Goal: Task Accomplishment & Management: Manage account settings

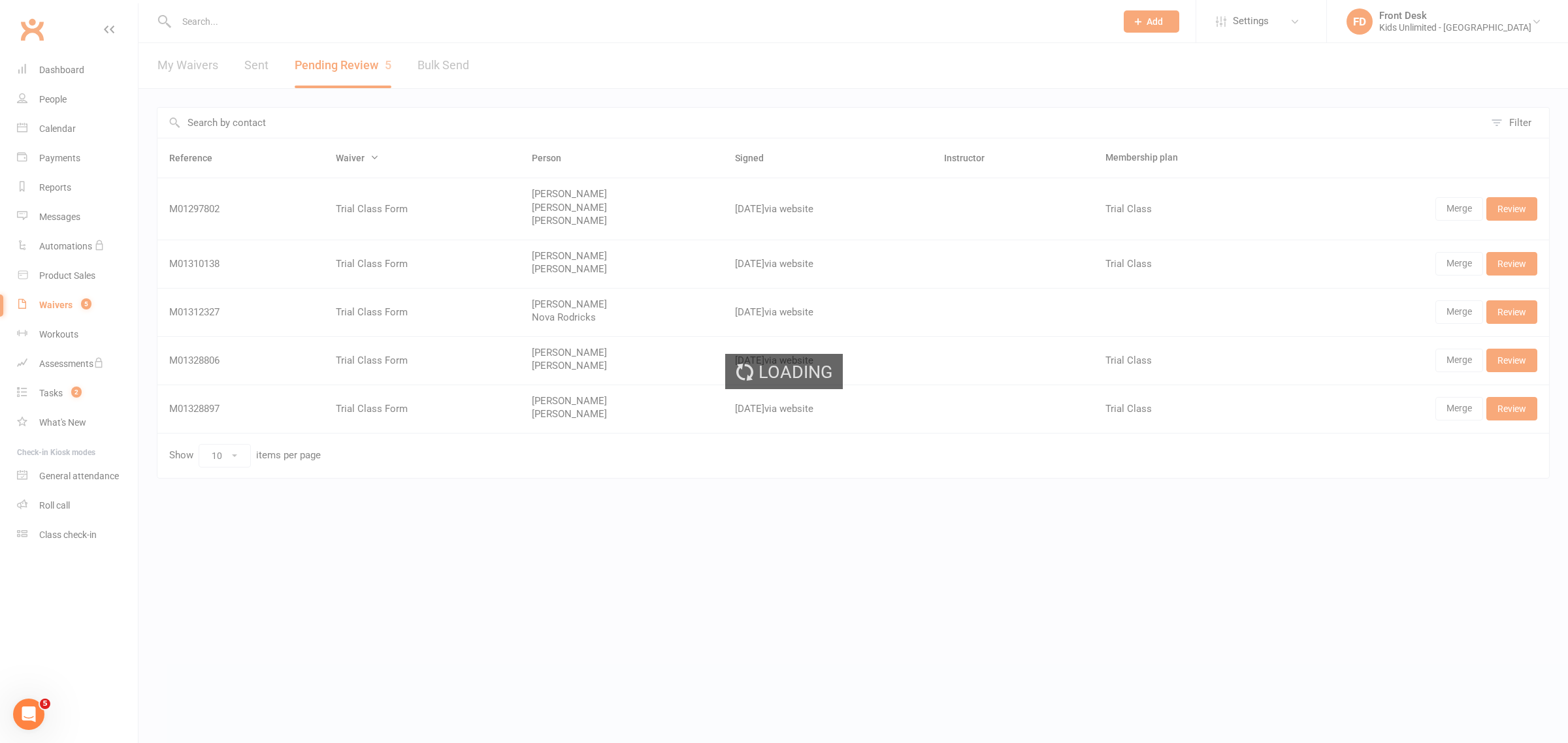
select select "100"
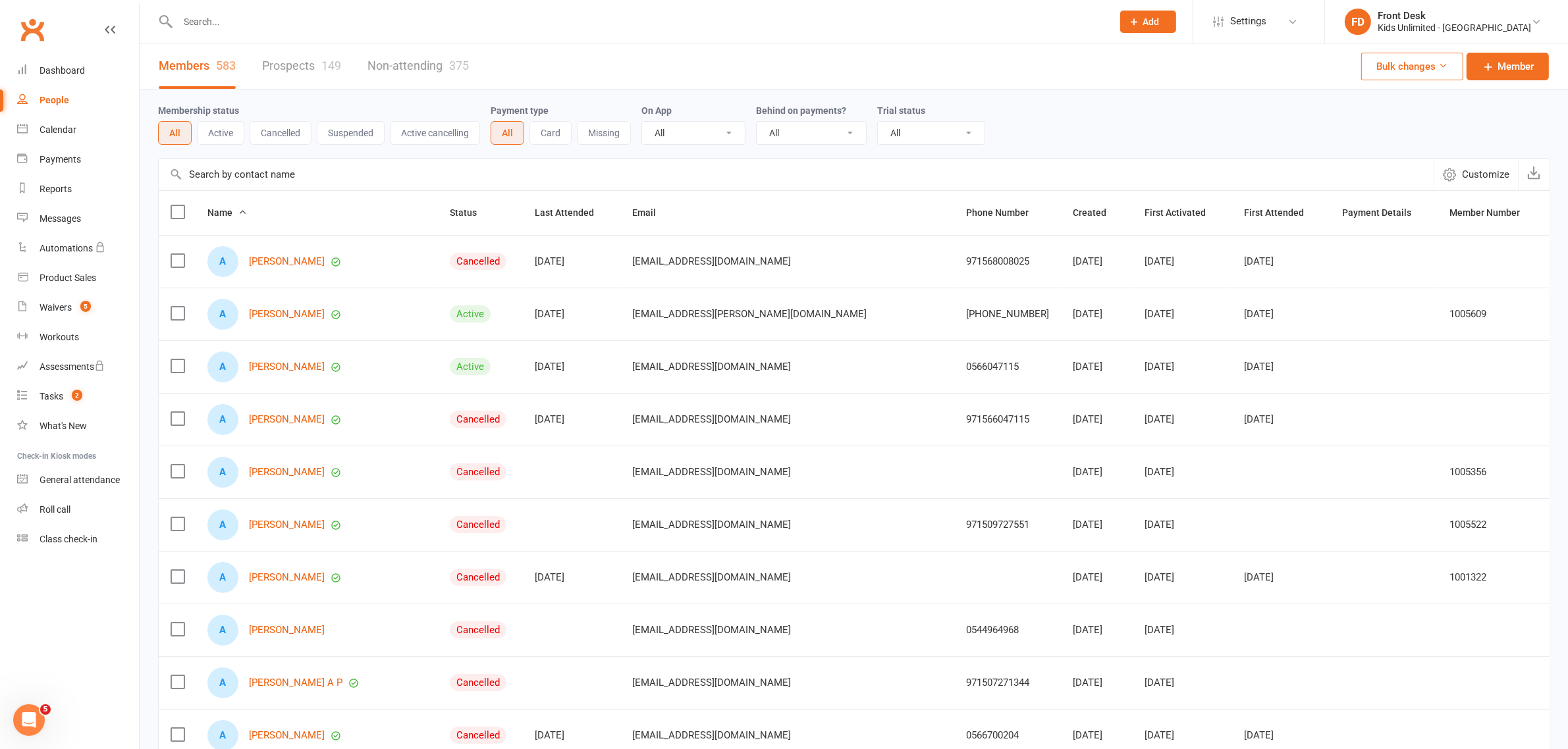
click at [267, 27] on input "text" at bounding box center [638, 21] width 929 height 19
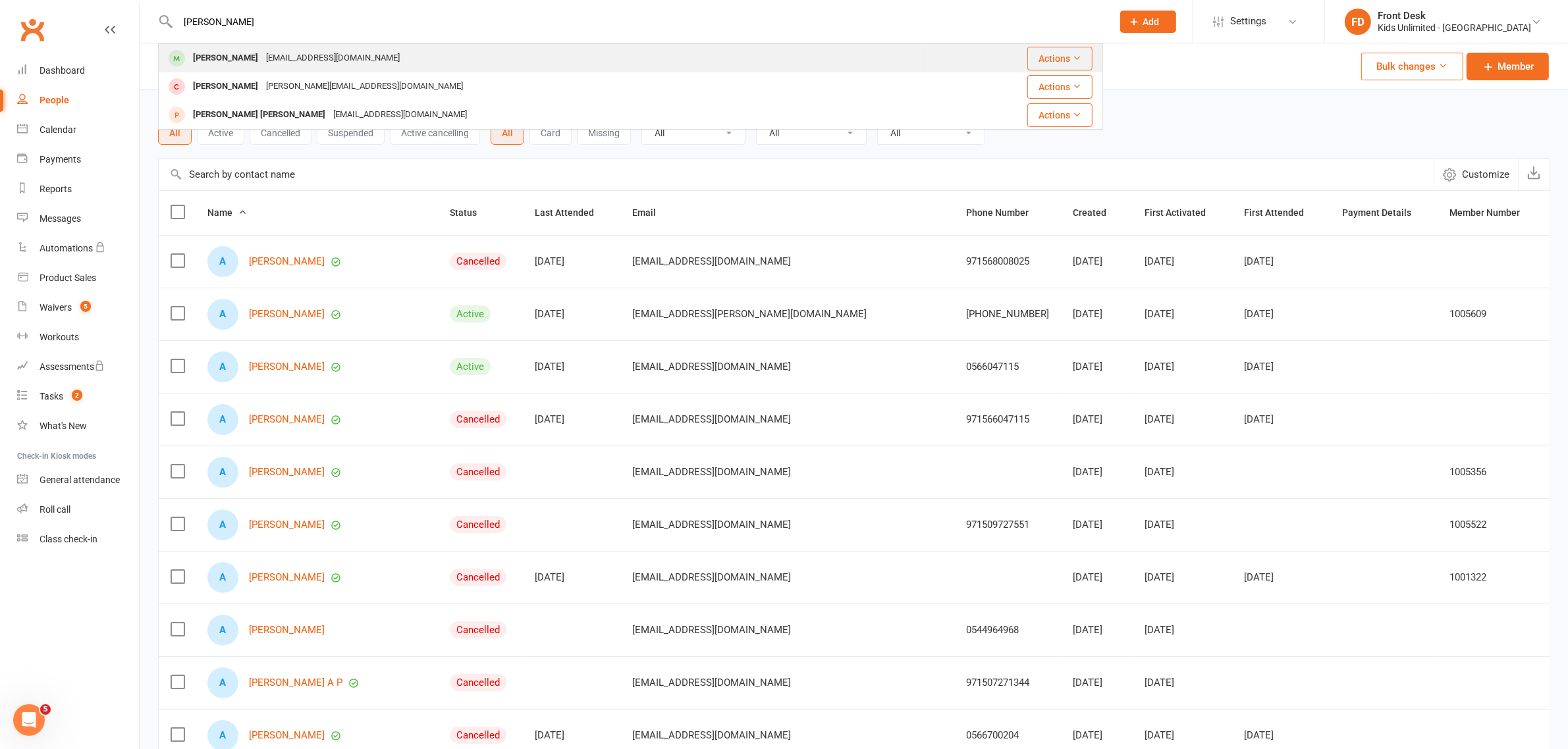
type input "[PERSON_NAME]"
click at [247, 57] on div "[PERSON_NAME]" at bounding box center [226, 59] width 73 height 19
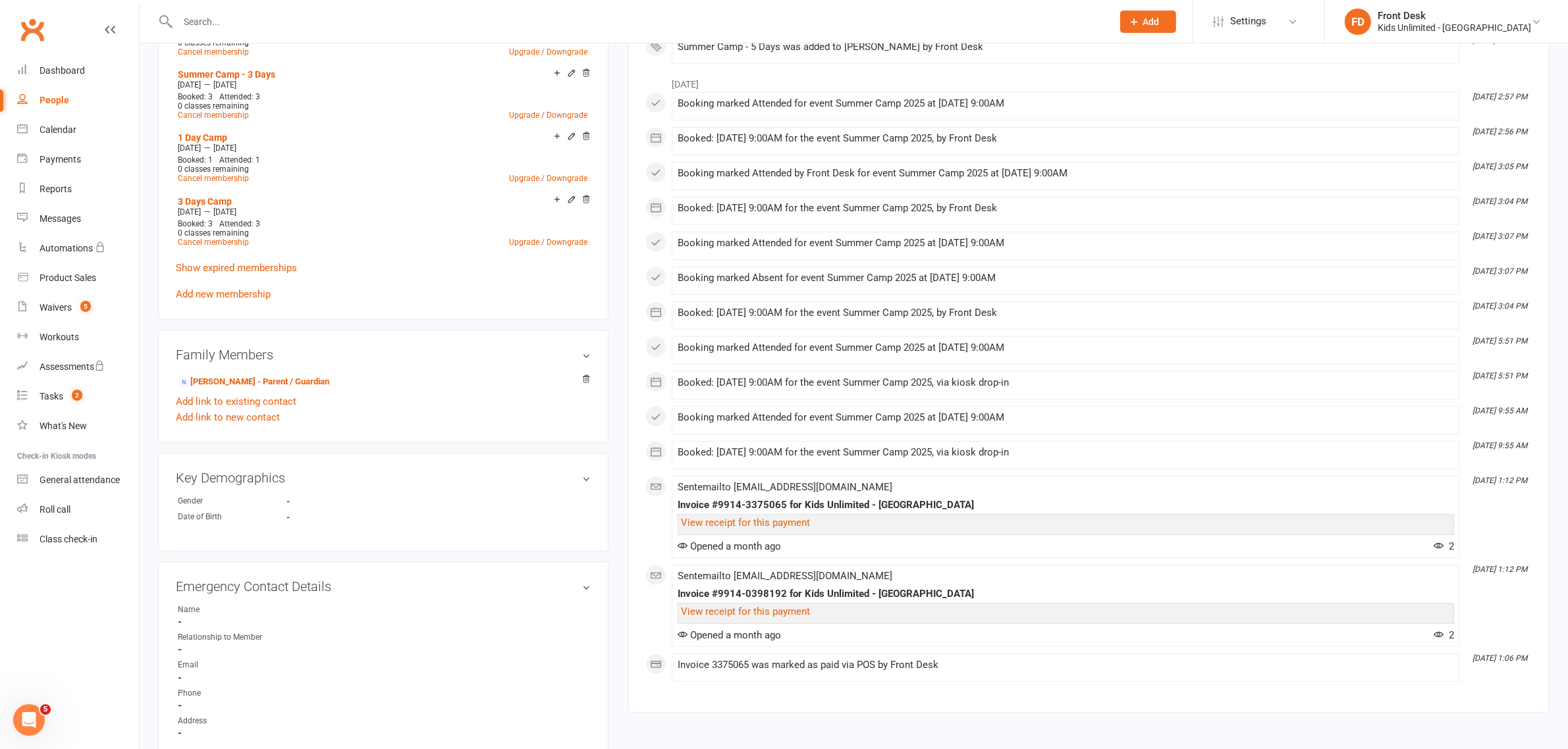
scroll to position [658, 0]
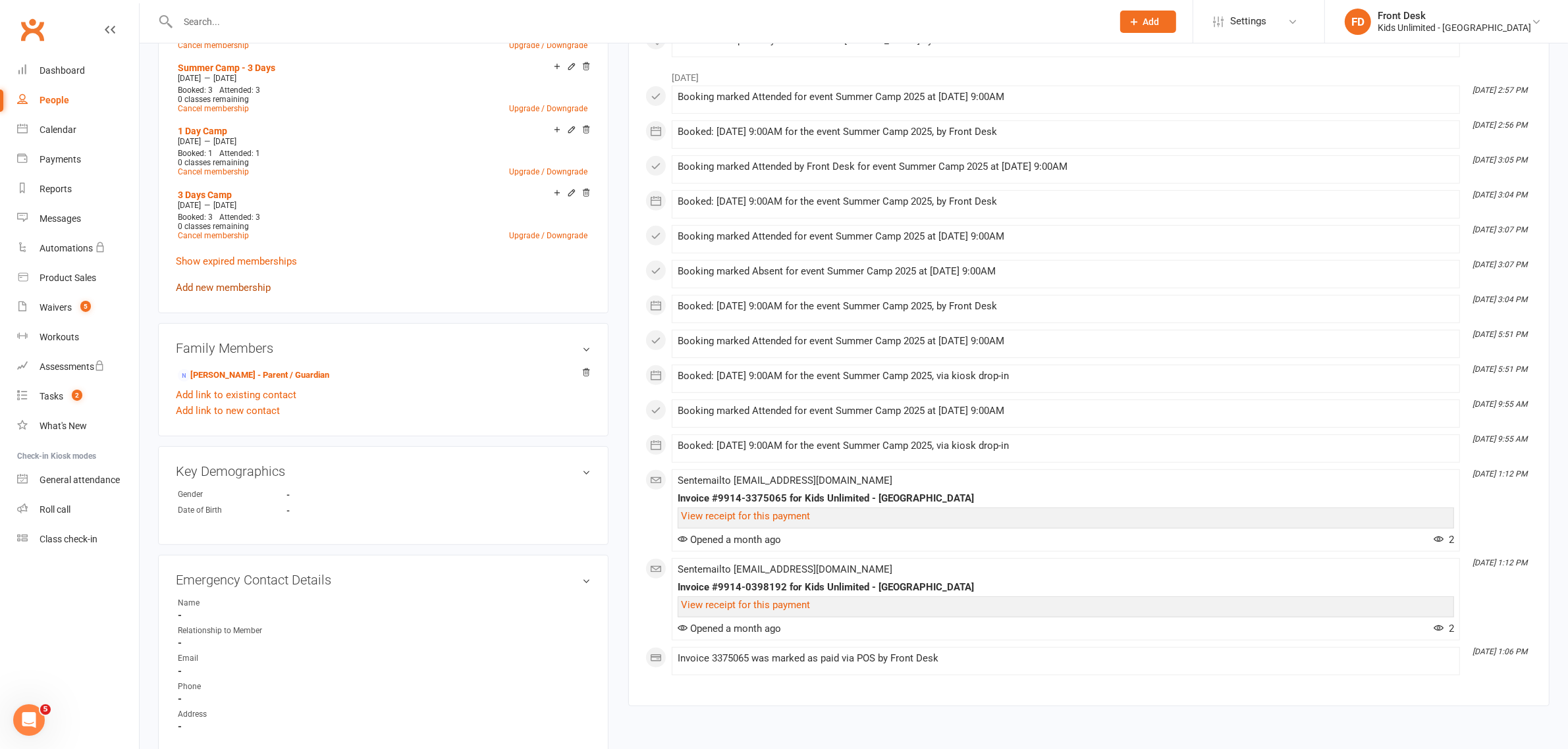
click at [260, 283] on link "Add new membership" at bounding box center [223, 288] width 95 height 12
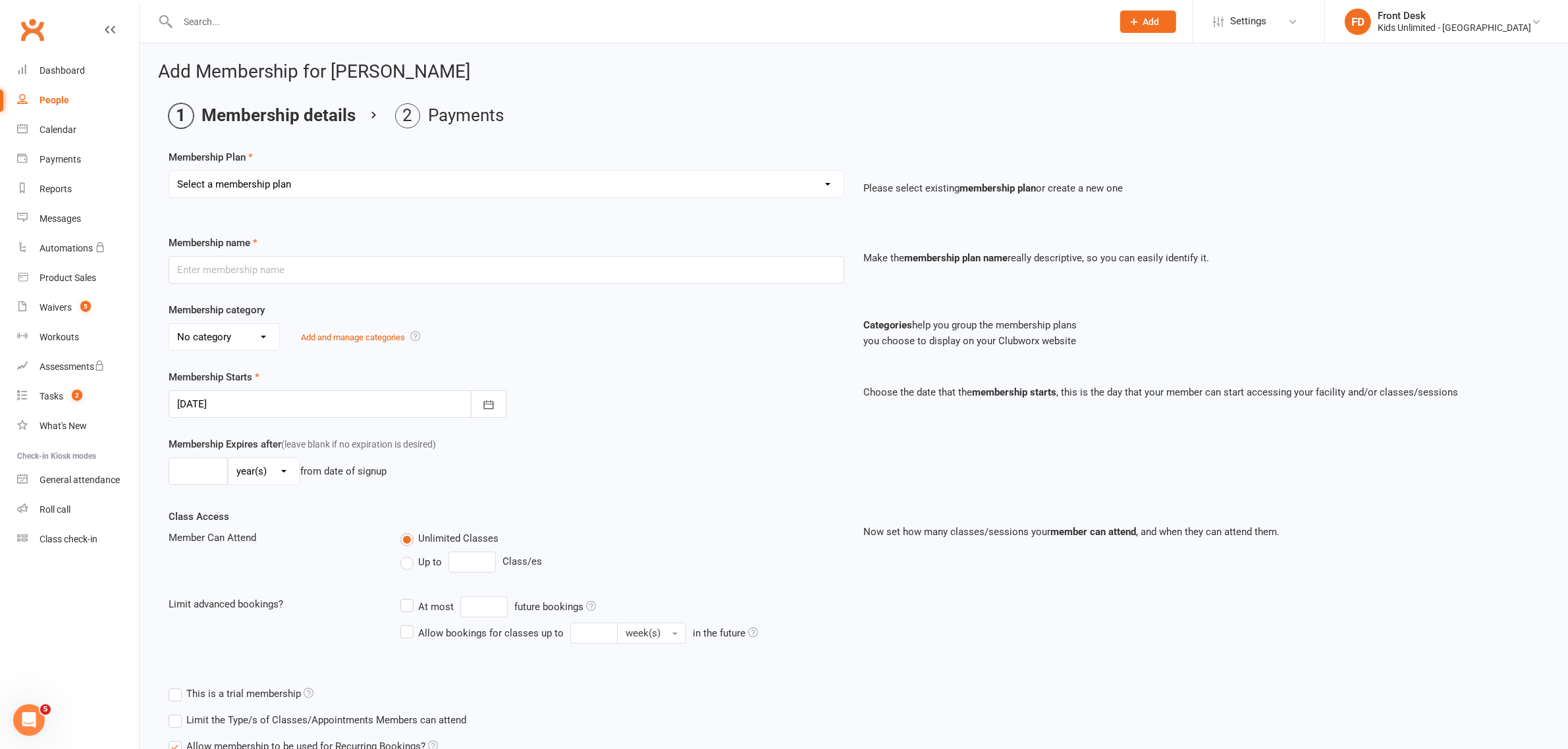
click at [827, 181] on select "Select a membership plan Create new Membership Plan Active Play - Free 1/2 Hour…" at bounding box center [506, 184] width 674 height 26
select select "16"
click at [169, 171] on select "Select a membership plan Create new Membership Plan Active Play - Free 1/2 Hour…" at bounding box center [506, 184] width 674 height 26
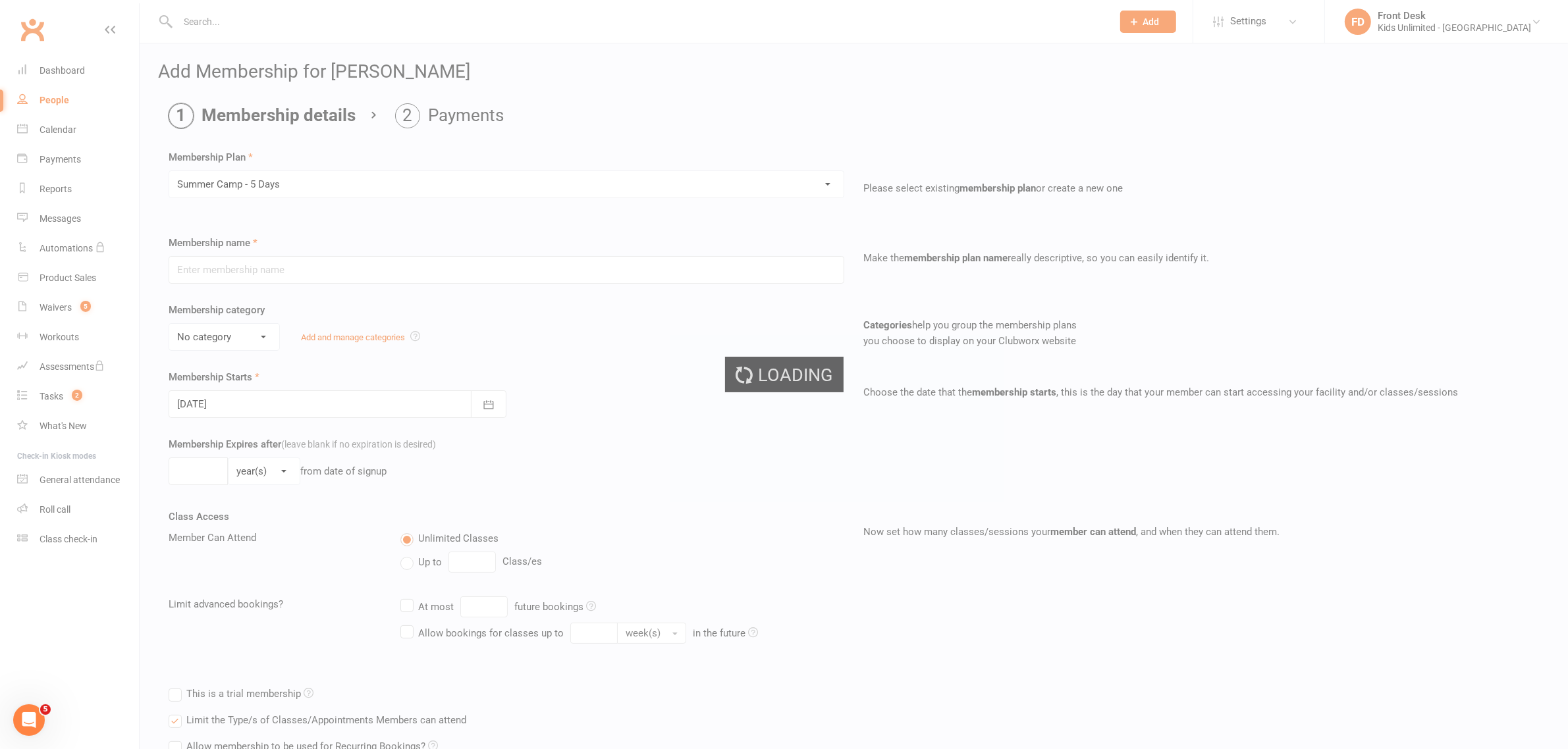
type input "Summer Camp - 5 Days"
select select "1"
type input "60"
select select "0"
type input "5"
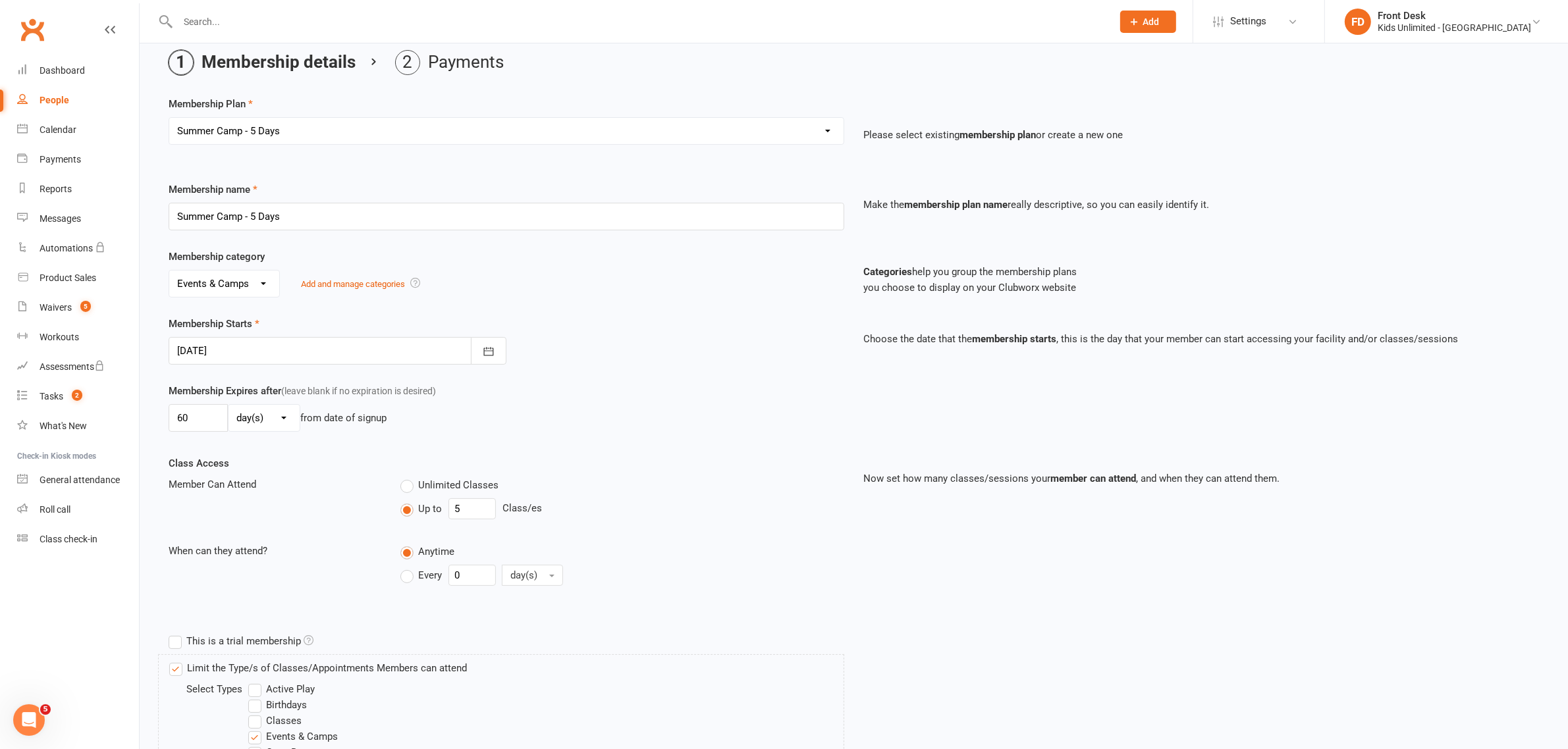
scroll to position [82, 0]
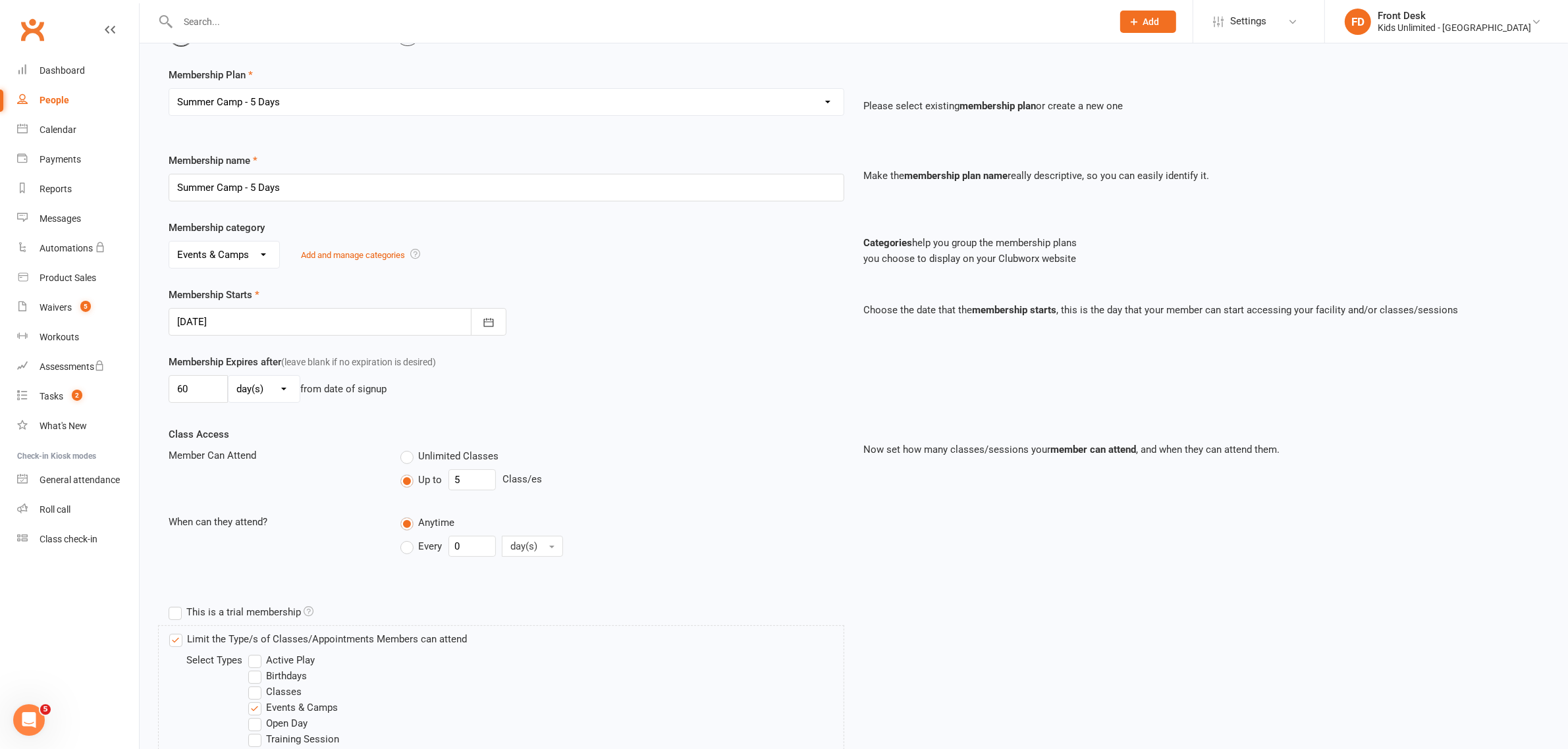
click at [292, 325] on div at bounding box center [337, 322] width 338 height 28
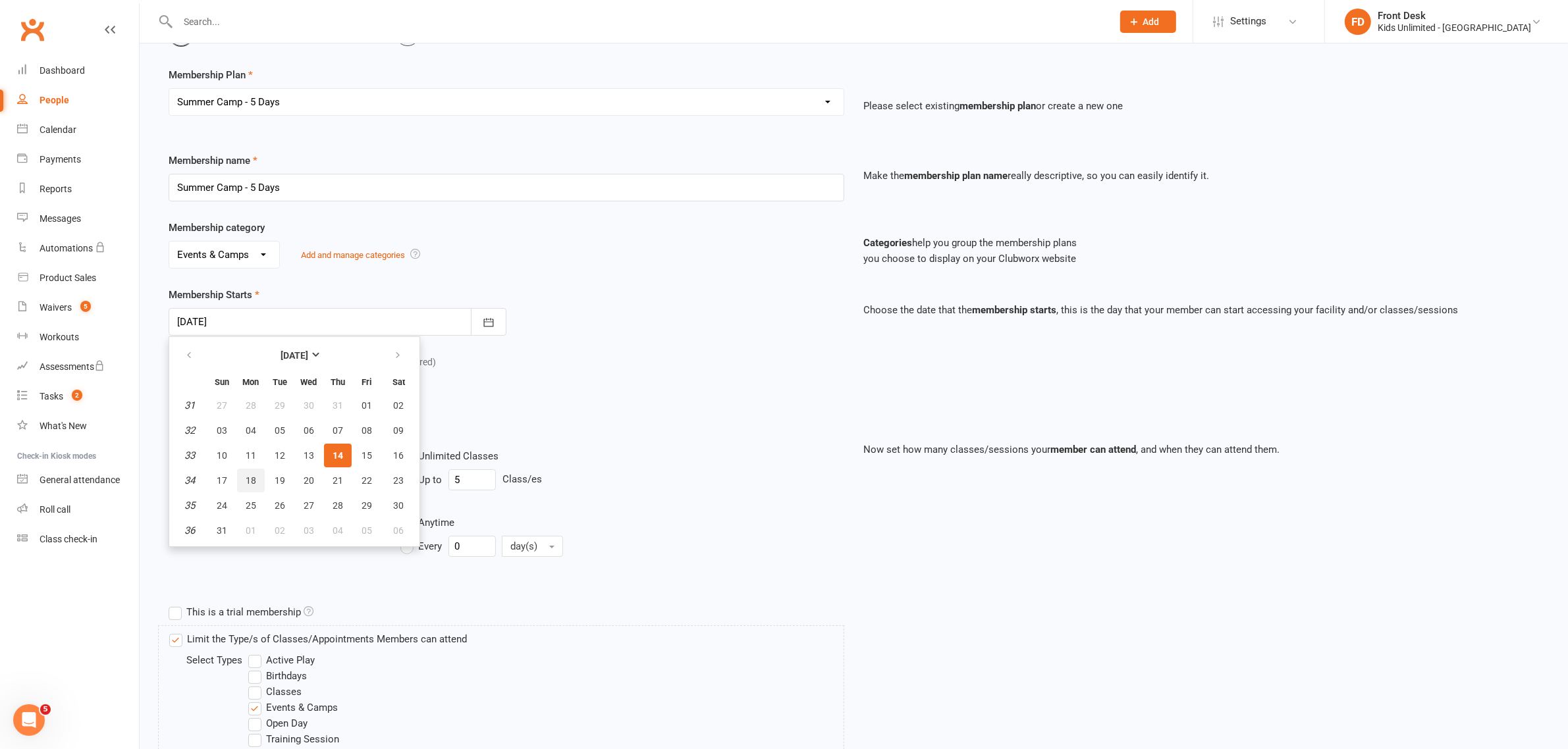
click at [249, 475] on span "18" at bounding box center [250, 480] width 10 height 10
type input "[DATE]"
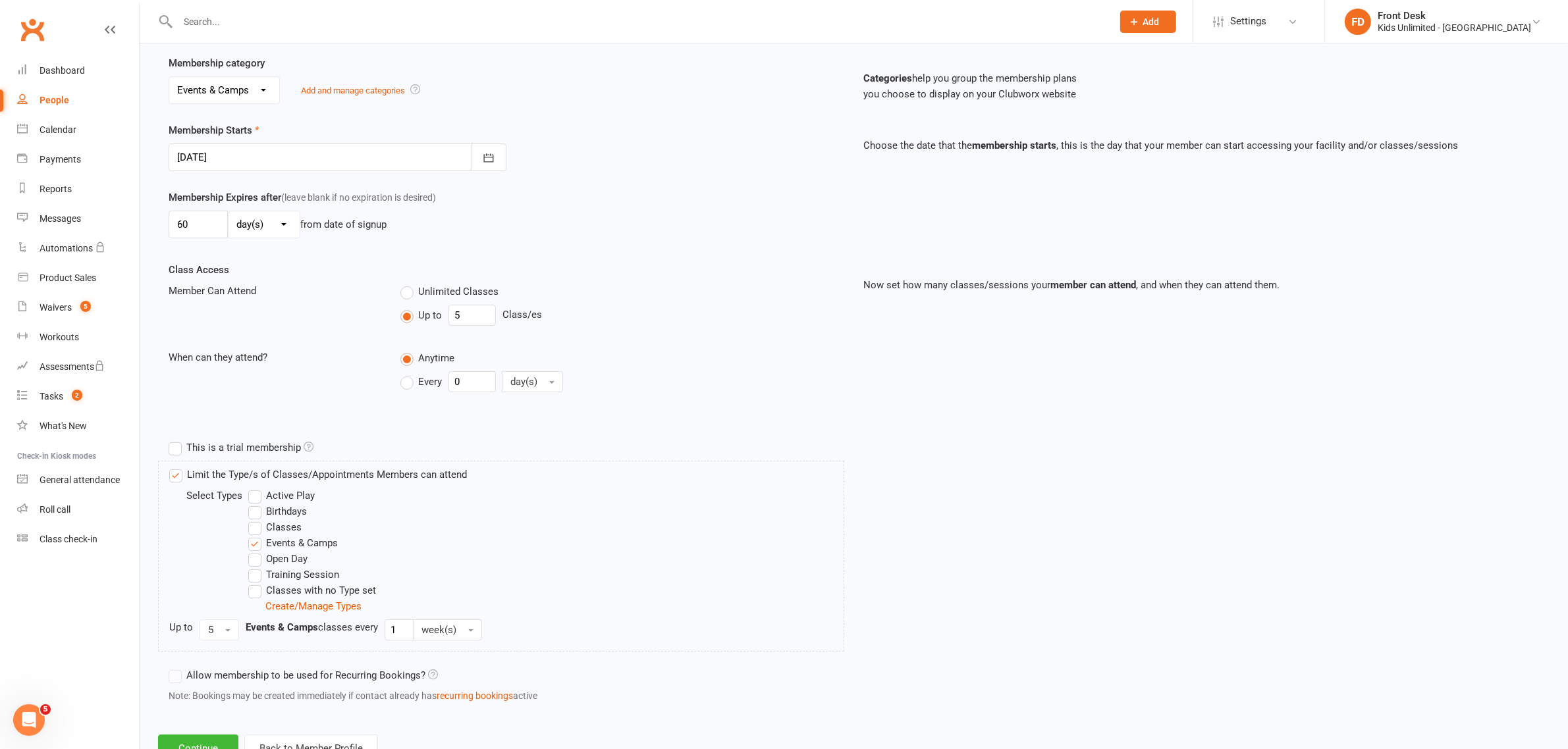
scroll to position [298, 0]
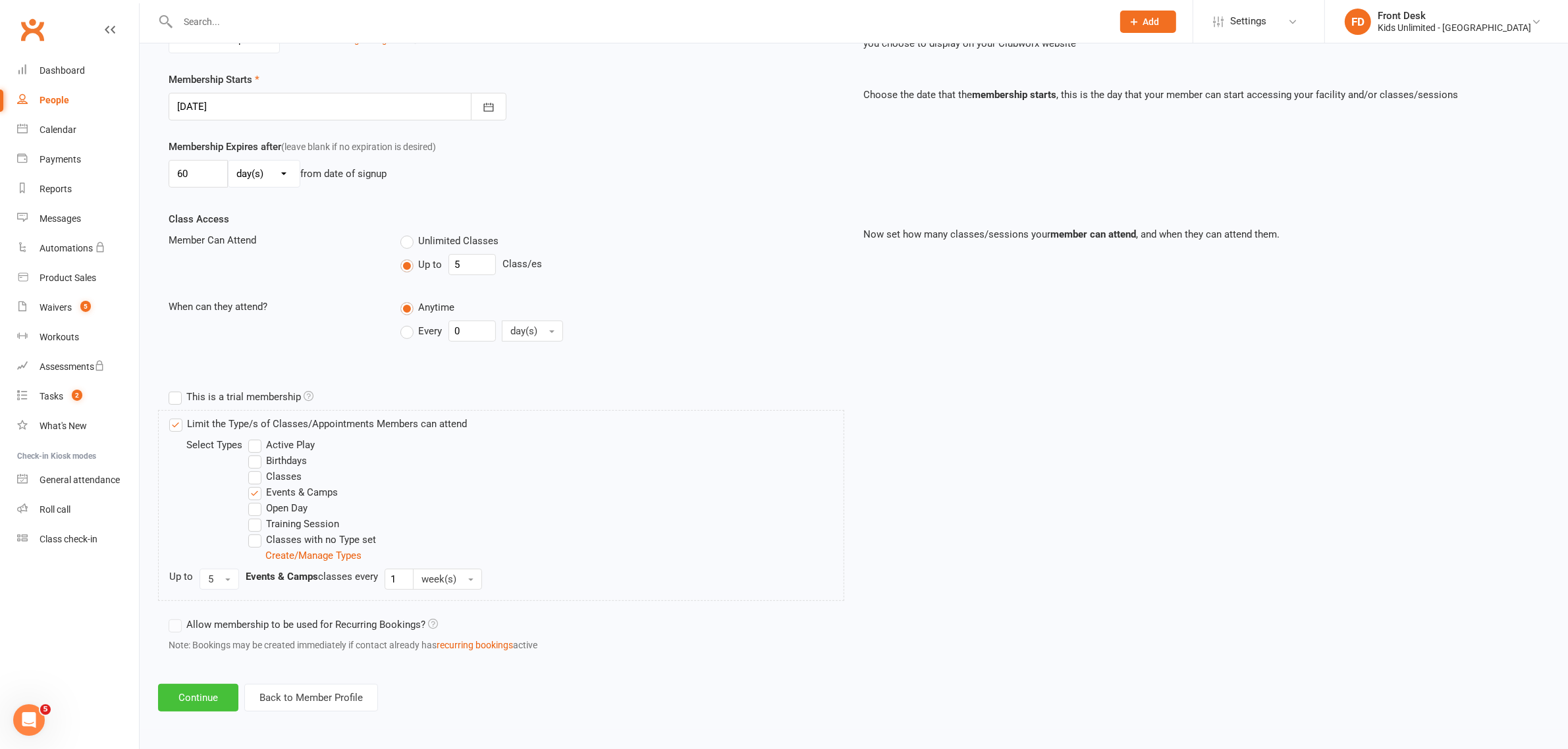
click at [195, 699] on button "Continue" at bounding box center [198, 698] width 80 height 28
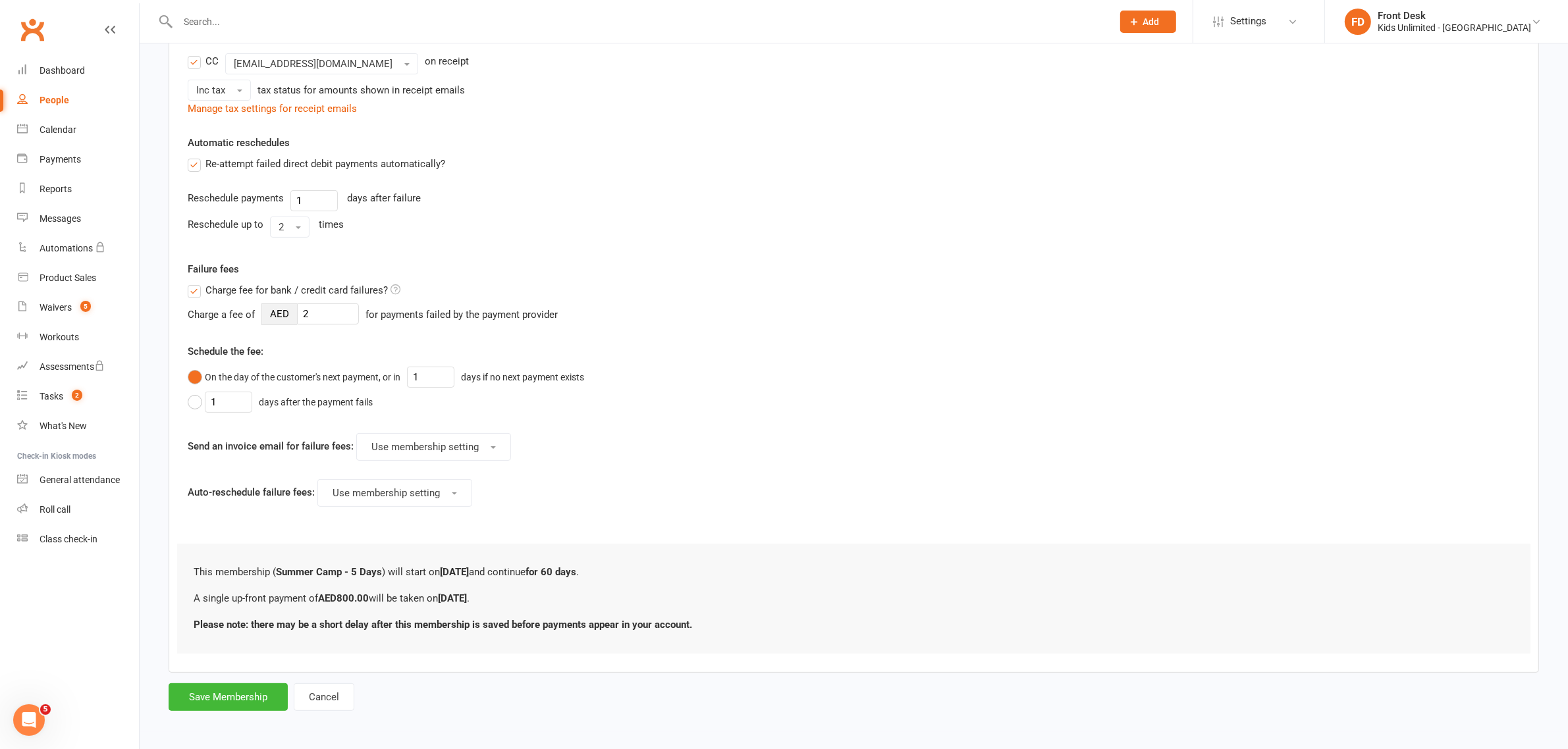
scroll to position [0, 0]
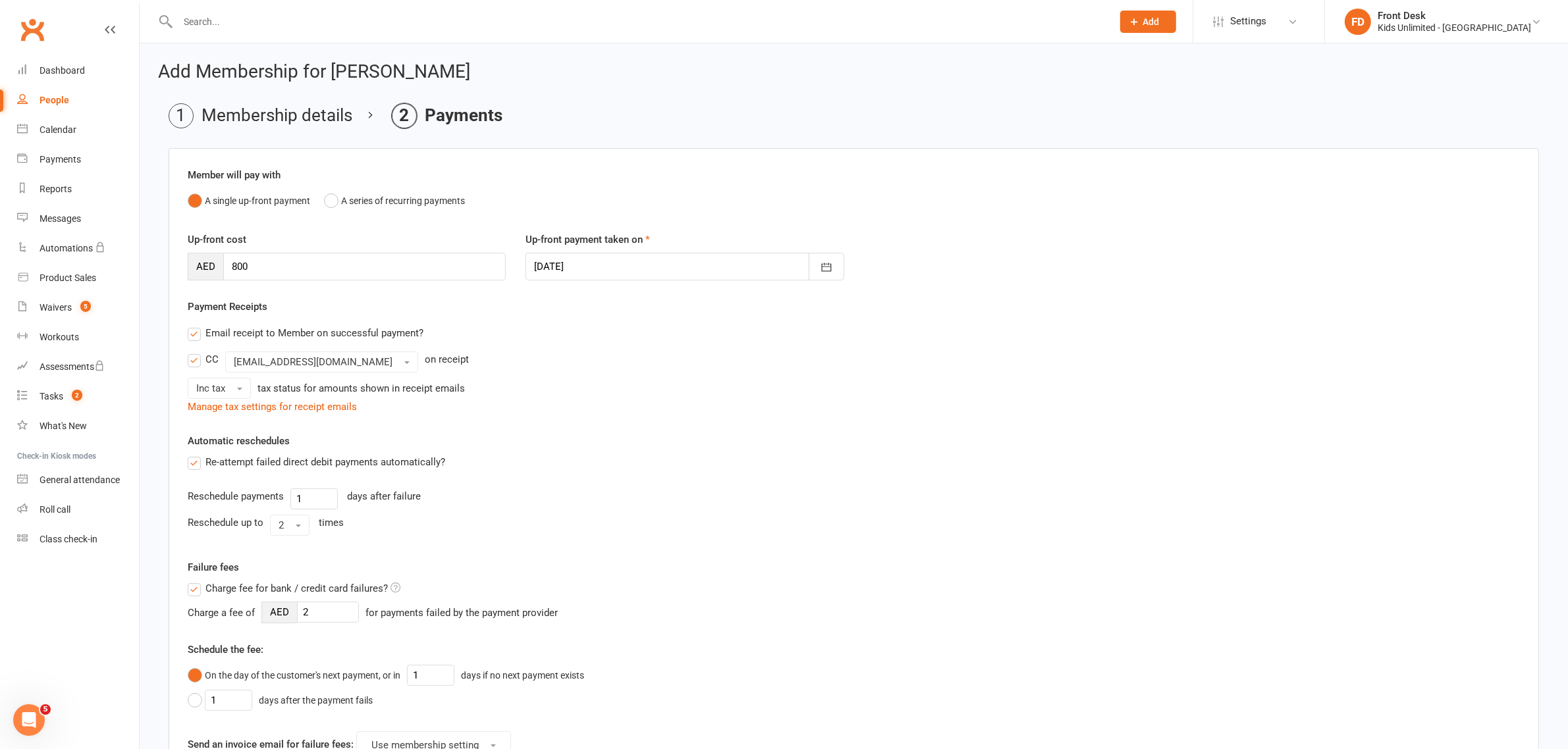
click at [603, 265] on div at bounding box center [684, 267] width 318 height 28
click at [691, 399] on span "14" at bounding box center [694, 400] width 10 height 10
type input "[DATE]"
click at [457, 268] on input "800" at bounding box center [364, 267] width 282 height 28
type input "8"
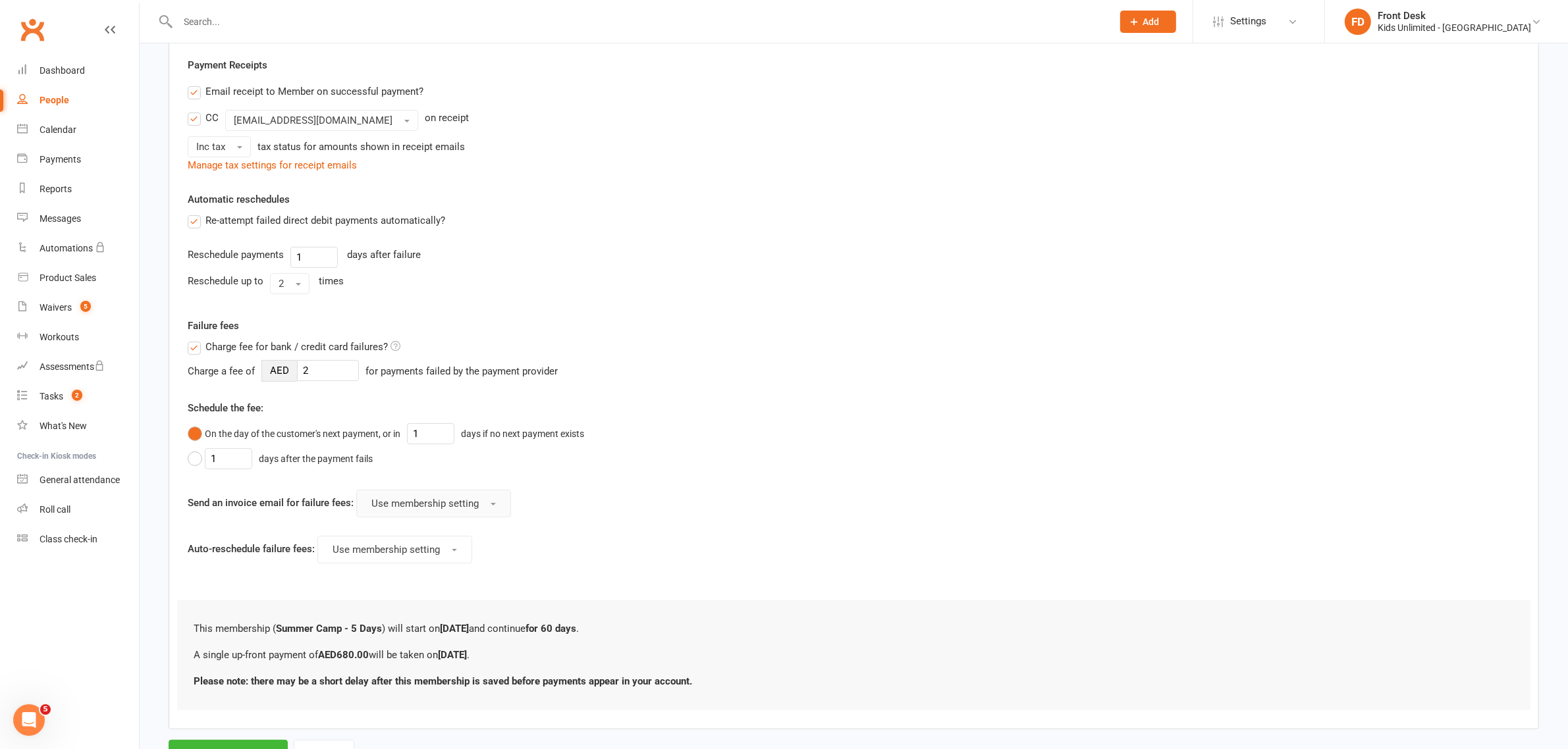
scroll to position [303, 0]
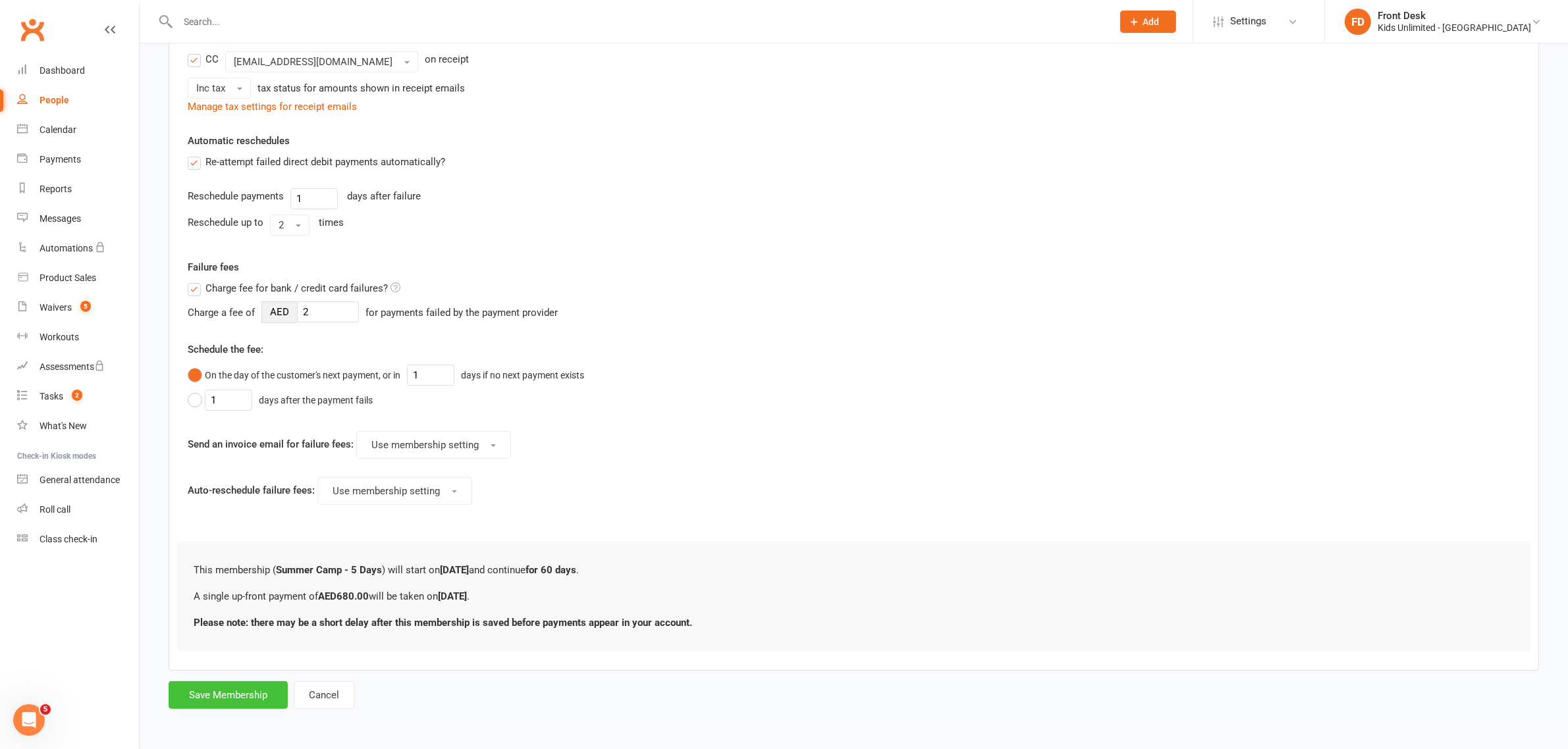
type input "680"
click at [215, 690] on button "Save Membership" at bounding box center [228, 695] width 119 height 28
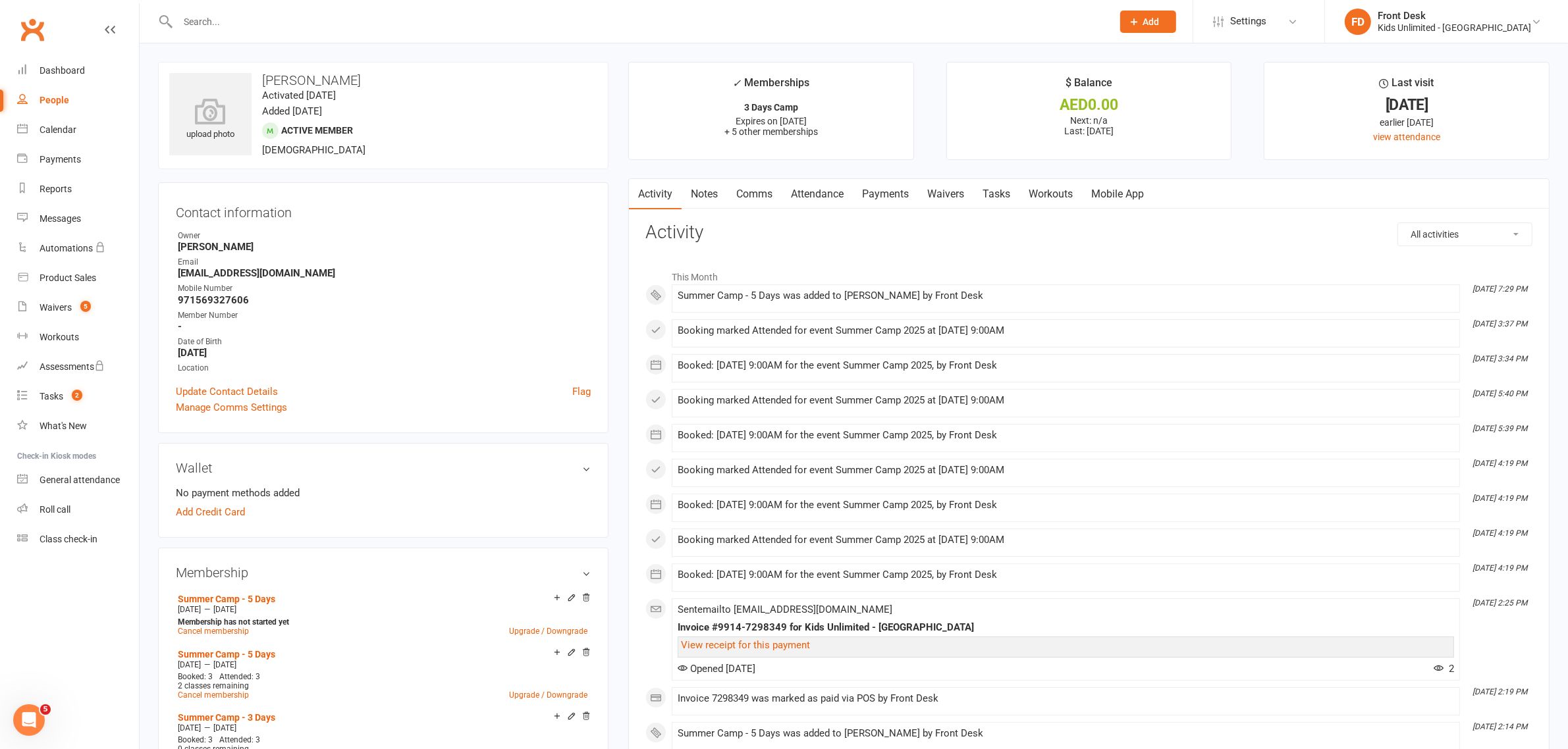
click at [893, 192] on link "Payments" at bounding box center [885, 194] width 65 height 30
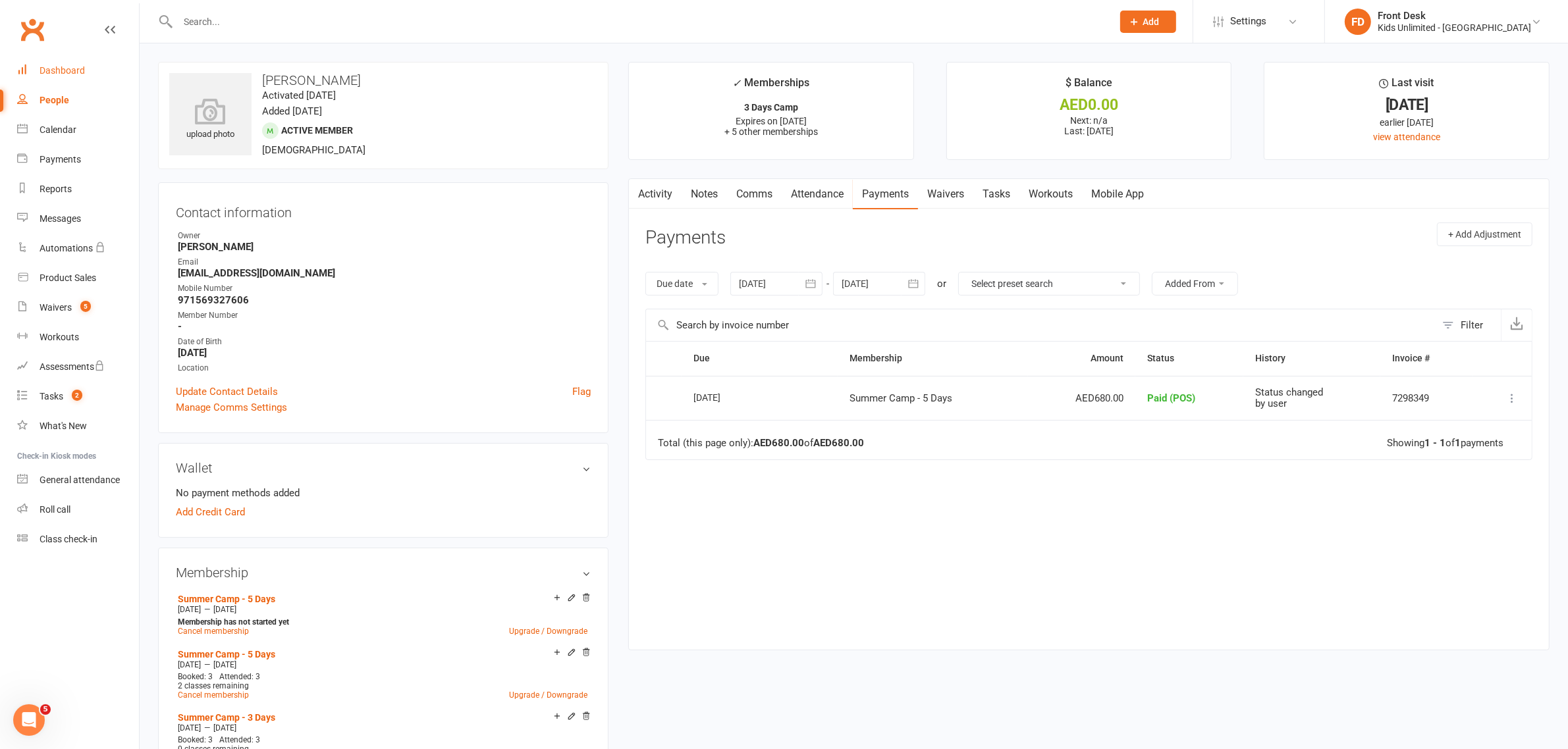
click at [63, 68] on div "Dashboard" at bounding box center [62, 70] width 46 height 10
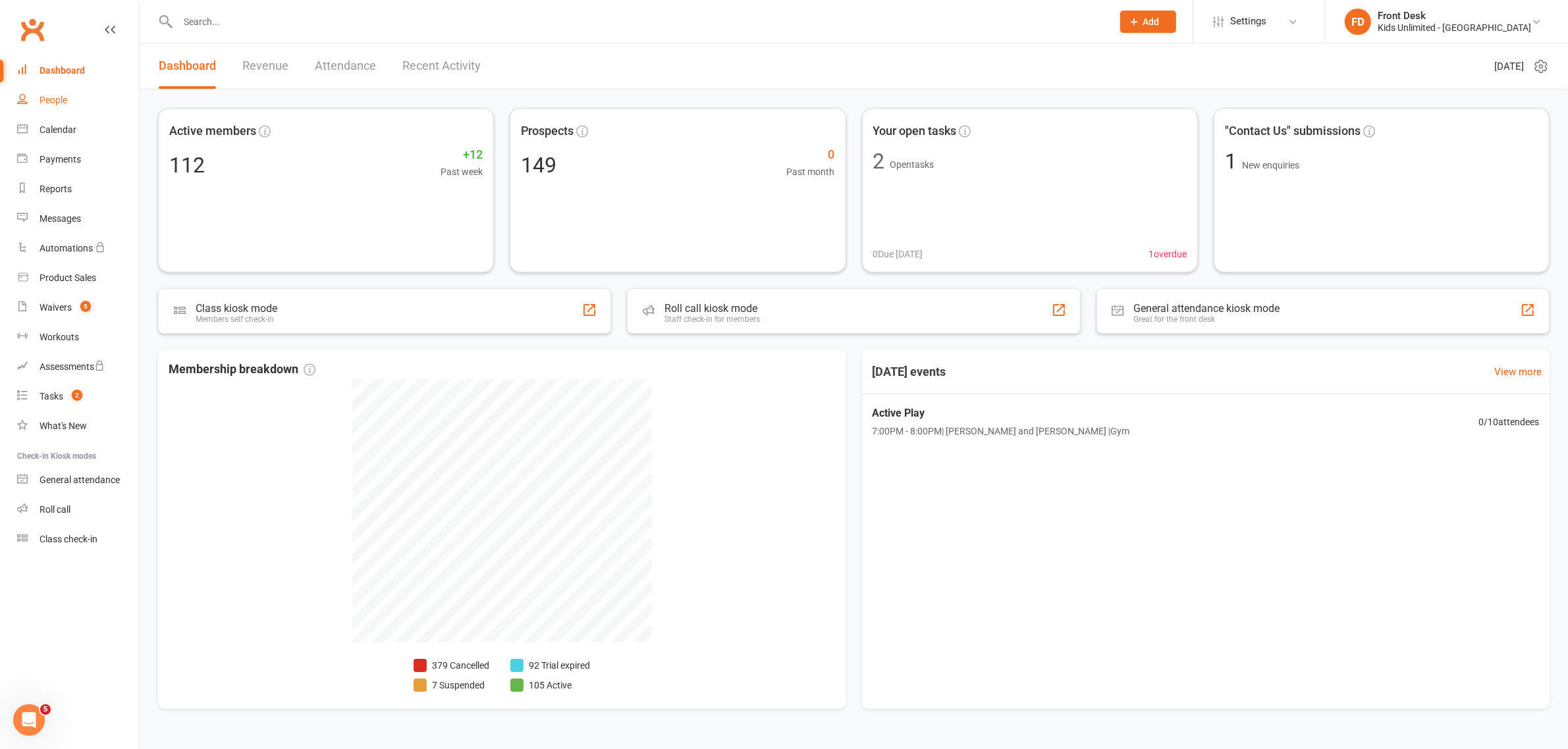
click at [54, 103] on div "People" at bounding box center [53, 99] width 28 height 10
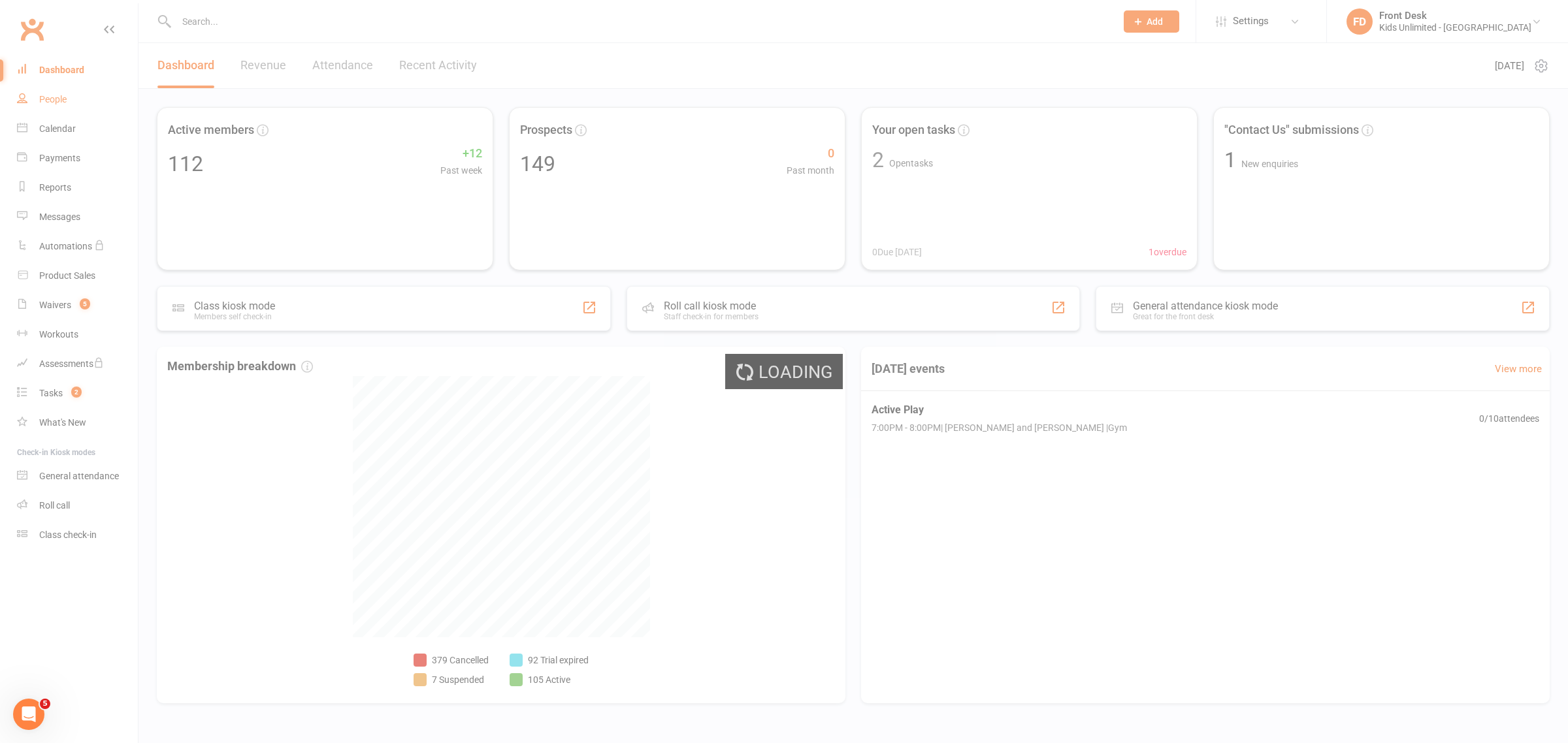
select select "100"
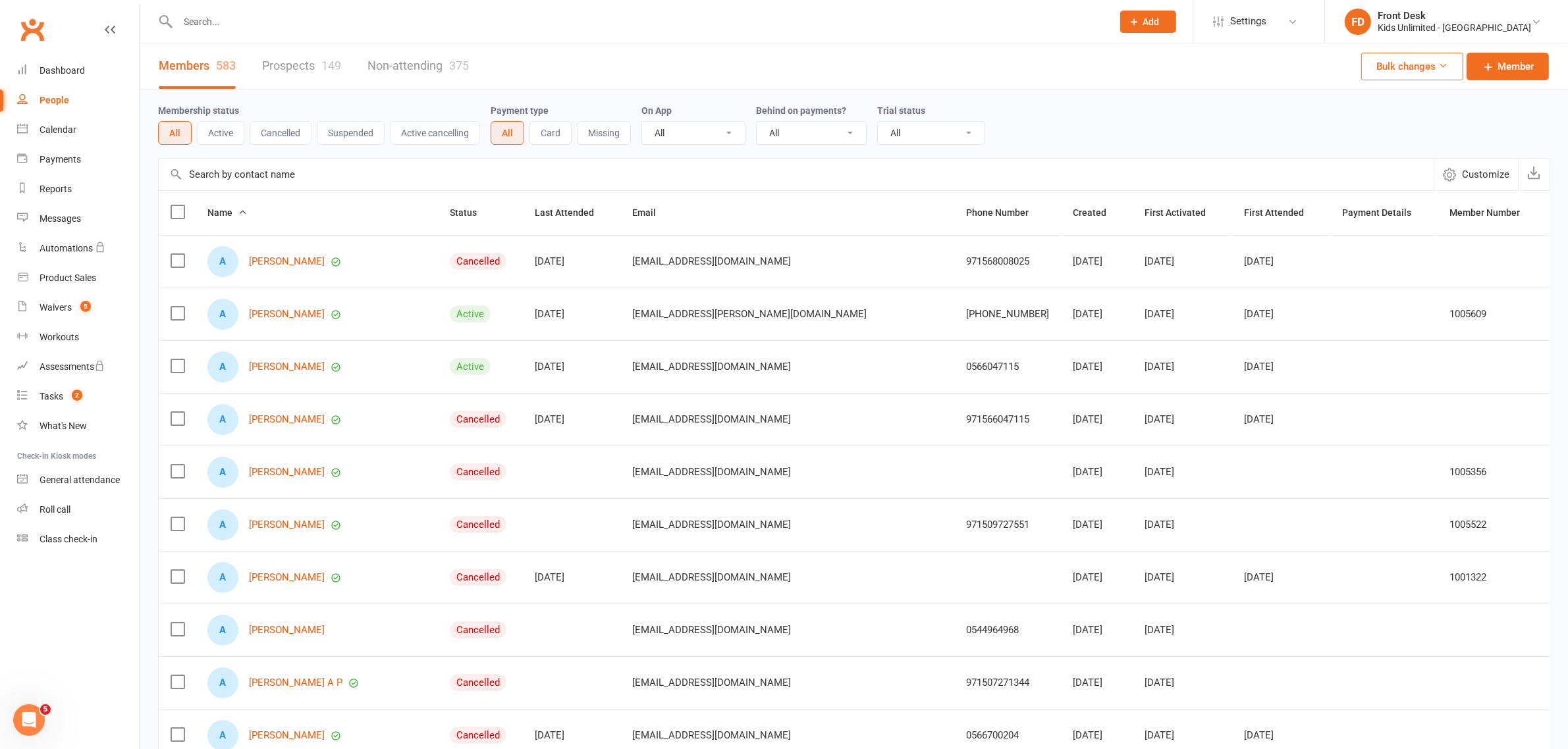
click at [258, 23] on input "text" at bounding box center [638, 21] width 929 height 19
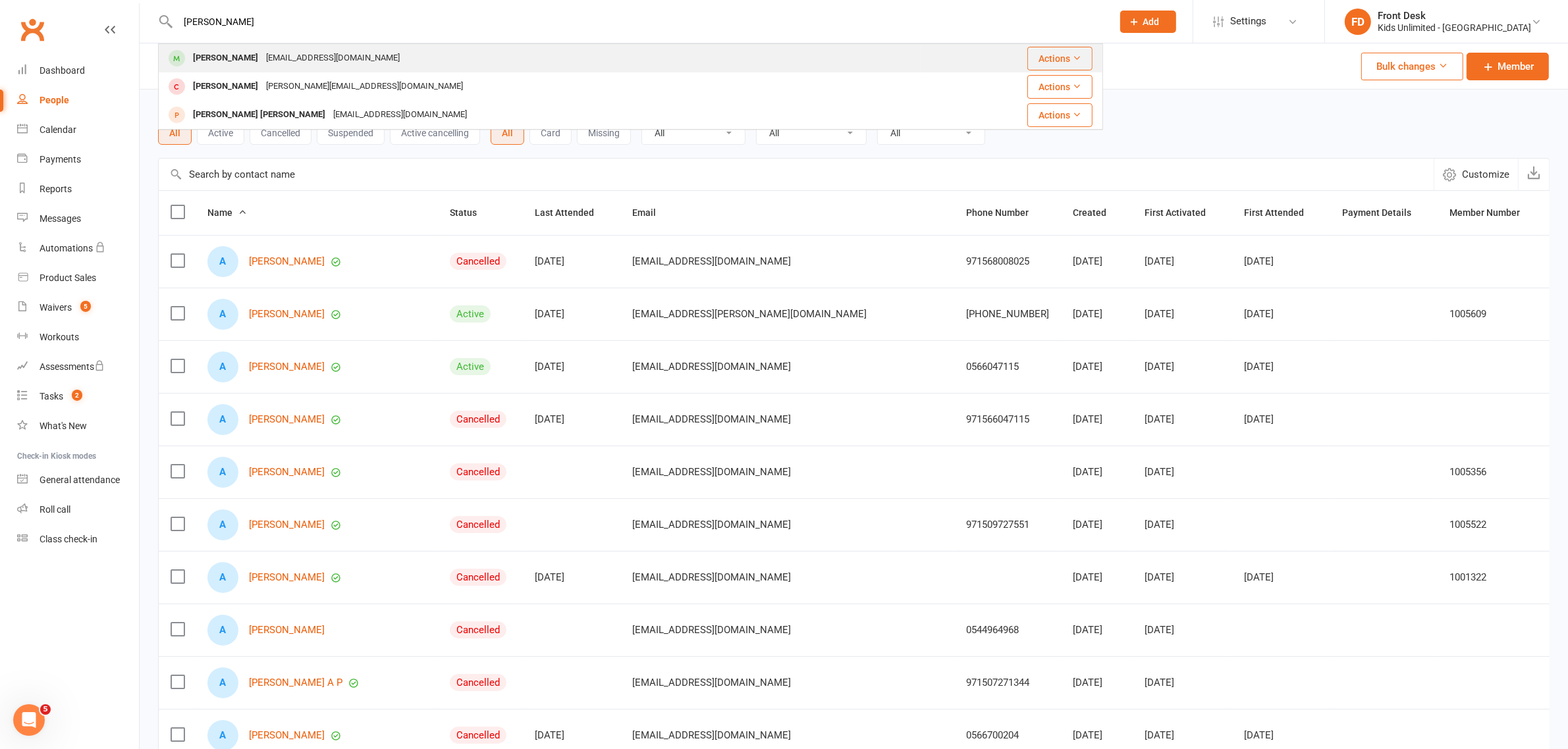
type input "[PERSON_NAME]"
drag, startPoint x: 230, startPoint y: 57, endPoint x: 252, endPoint y: 44, distance: 25.6
click at [230, 57] on div "[PERSON_NAME]" at bounding box center [226, 59] width 73 height 19
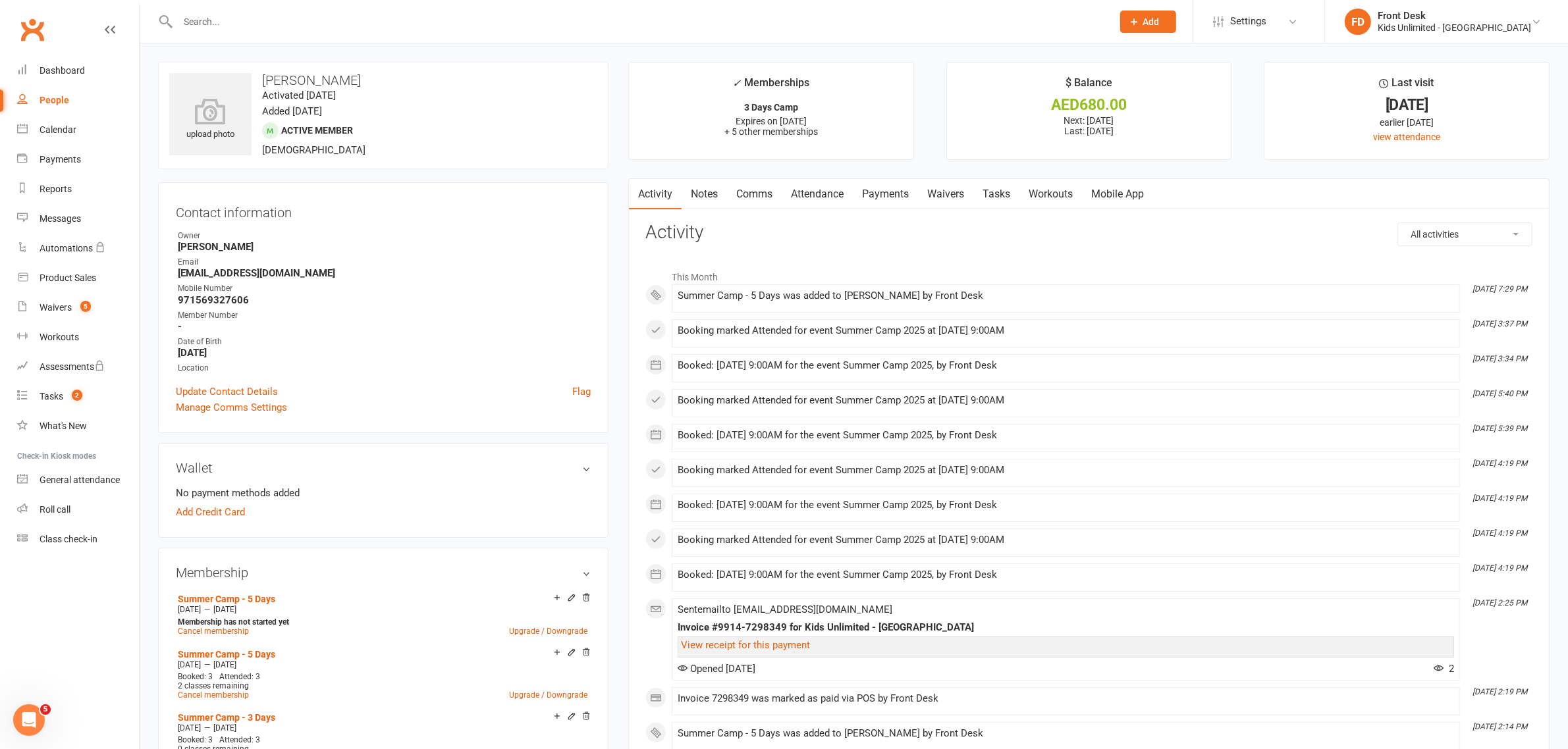
drag, startPoint x: 880, startPoint y: 192, endPoint x: 873, endPoint y: 198, distance: 9.2
click at [877, 192] on link "Payments" at bounding box center [885, 194] width 65 height 30
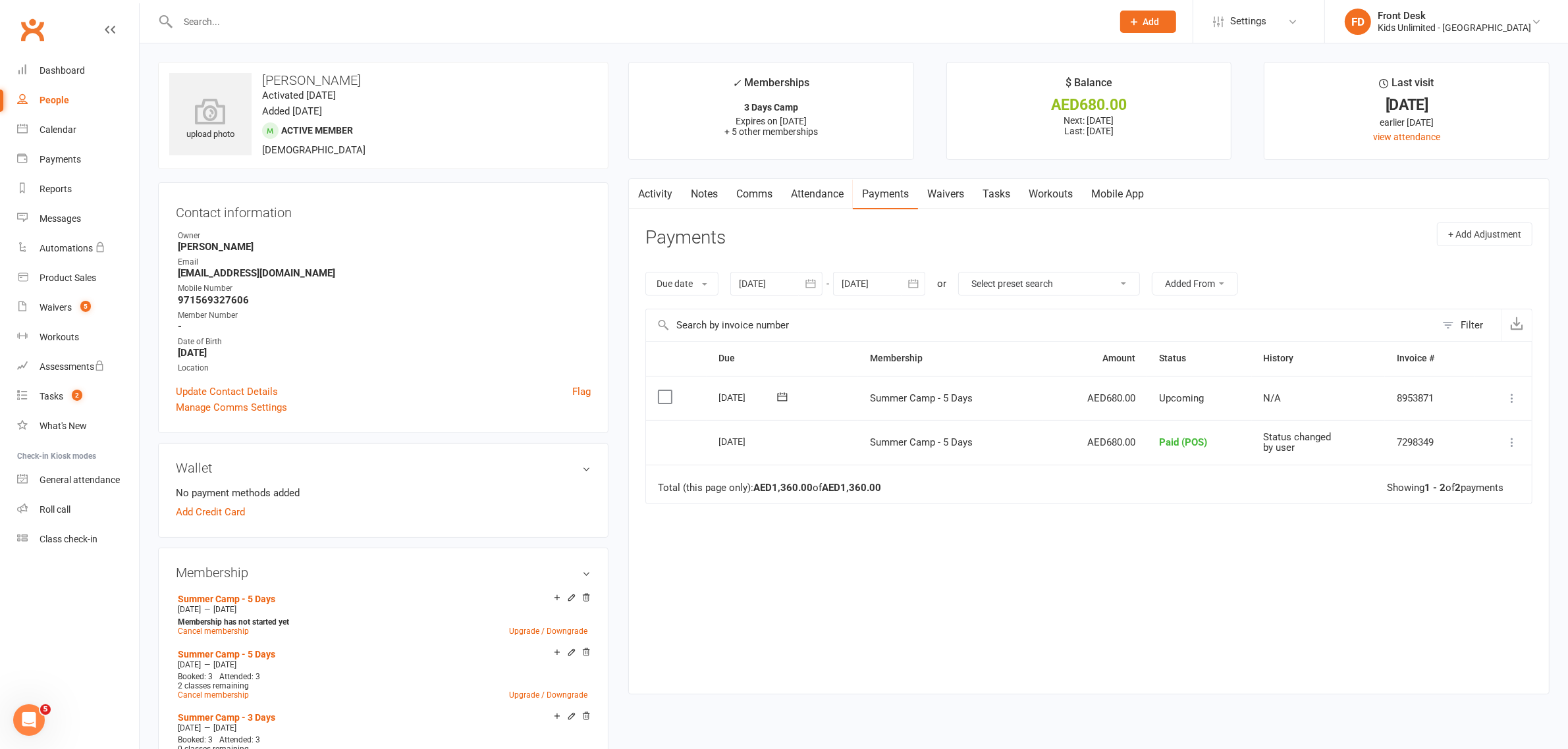
click at [662, 400] on label at bounding box center [666, 397] width 18 height 13
click at [662, 390] on input "checkbox" at bounding box center [662, 390] width 8 height 0
click at [1531, 715] on icon "button" at bounding box center [1529, 718] width 10 height 10
click at [1469, 630] on link "Paid (POS)" at bounding box center [1483, 630] width 130 height 26
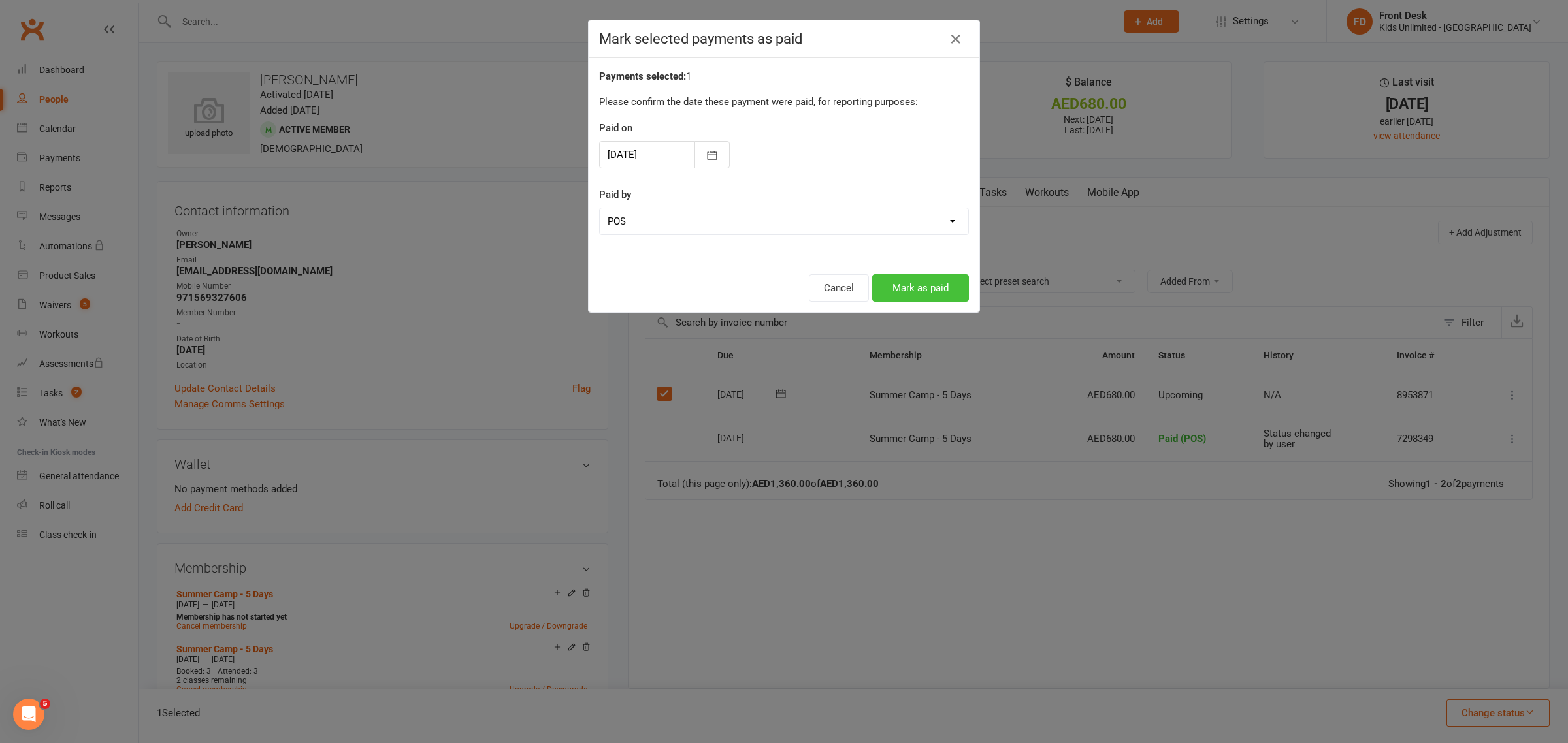
click at [926, 285] on button "Mark as paid" at bounding box center [920, 288] width 97 height 27
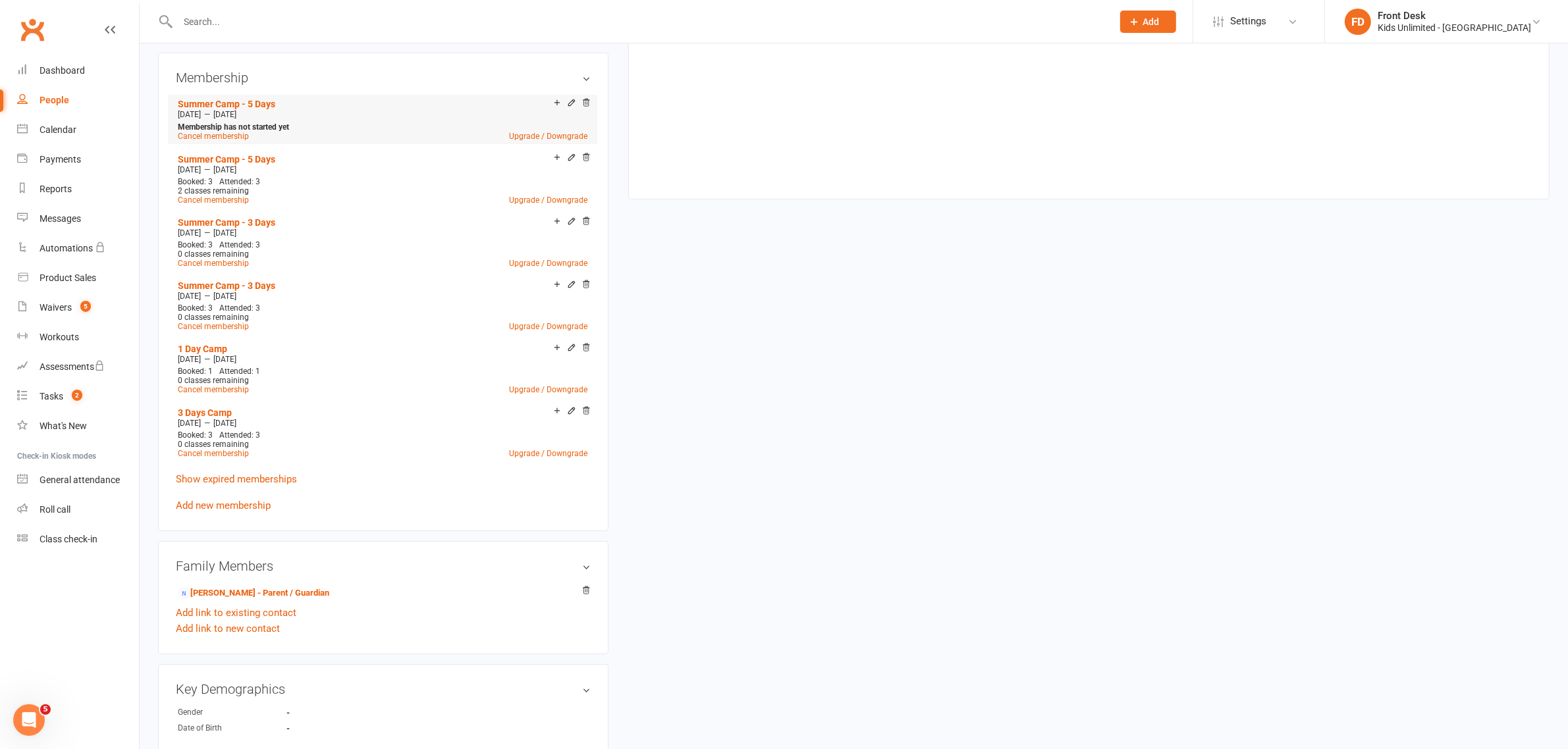
scroll to position [494, 0]
click at [46, 190] on div "Reports" at bounding box center [55, 188] width 32 height 10
select select "100"
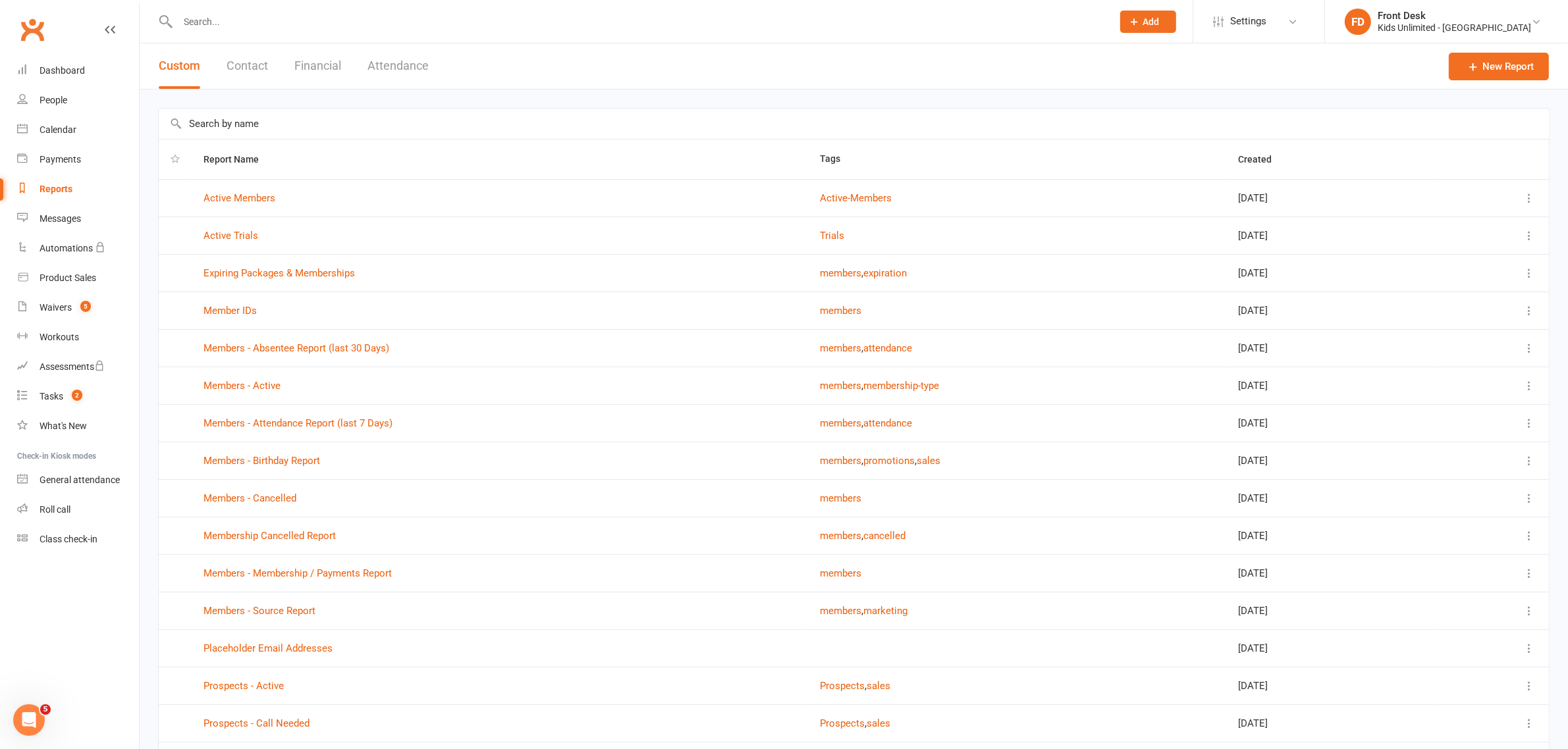
click at [325, 64] on button "Financial" at bounding box center [318, 66] width 47 height 46
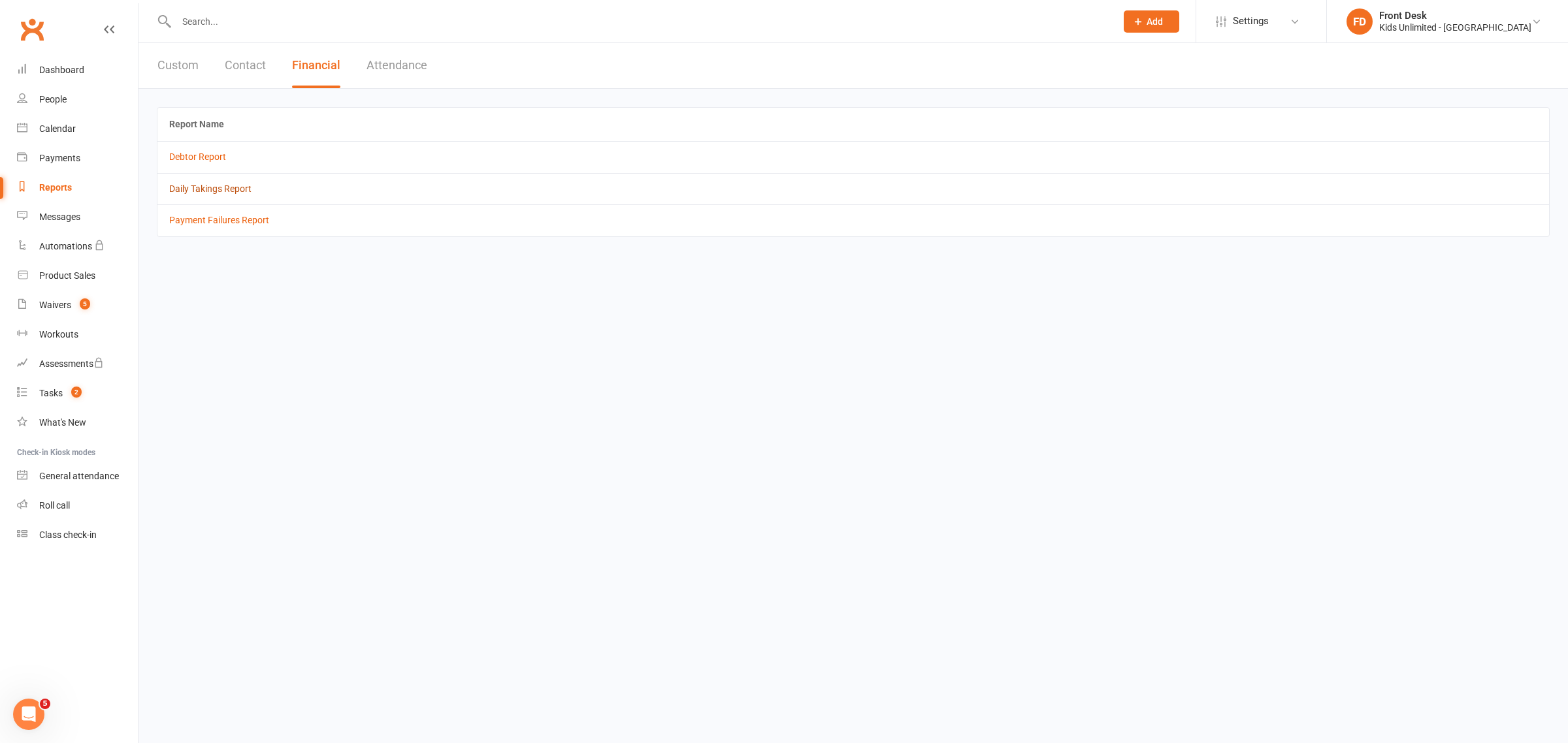
click at [226, 187] on link "Daily Takings Report" at bounding box center [210, 188] width 82 height 10
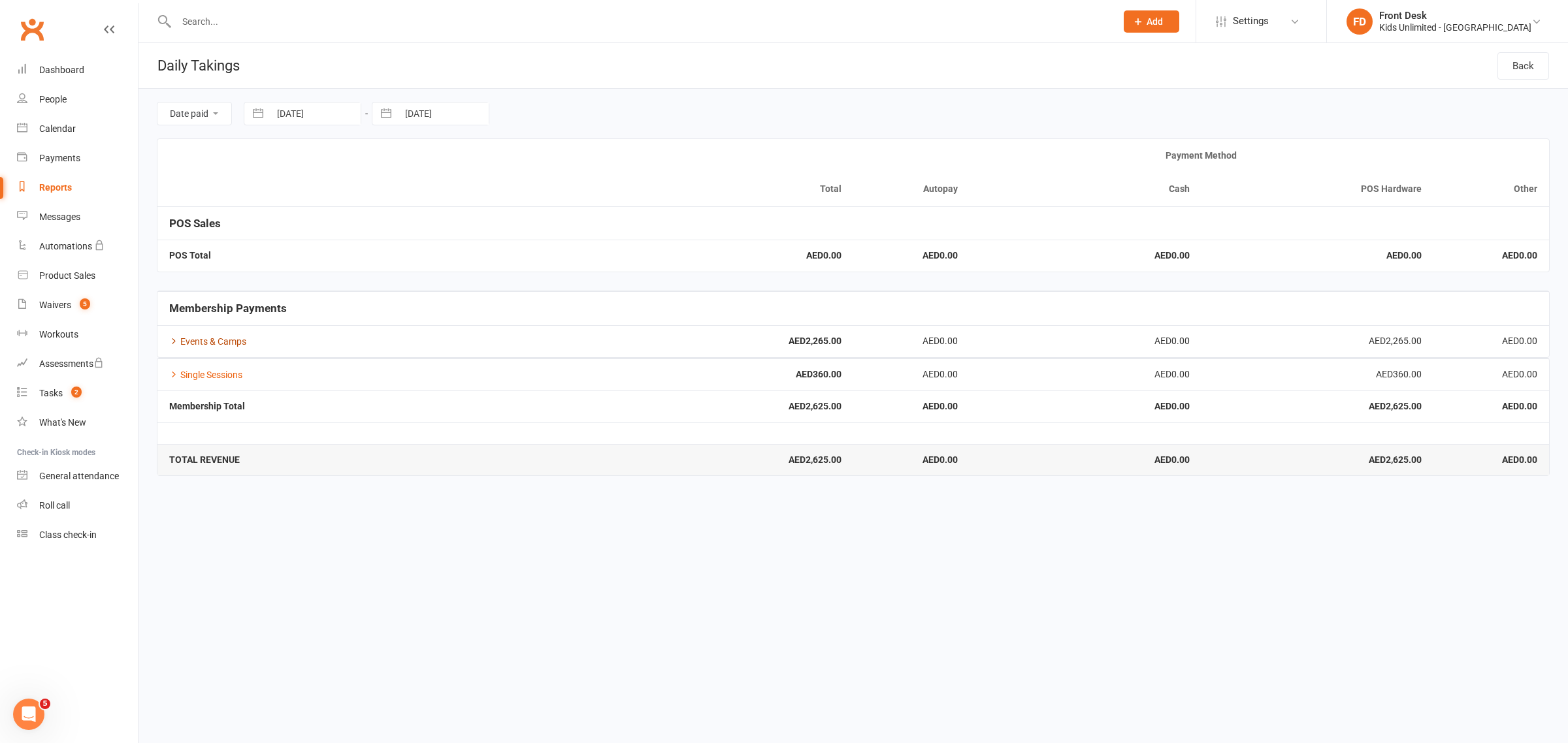
click at [240, 344] on link "Events & Camps" at bounding box center [207, 341] width 77 height 10
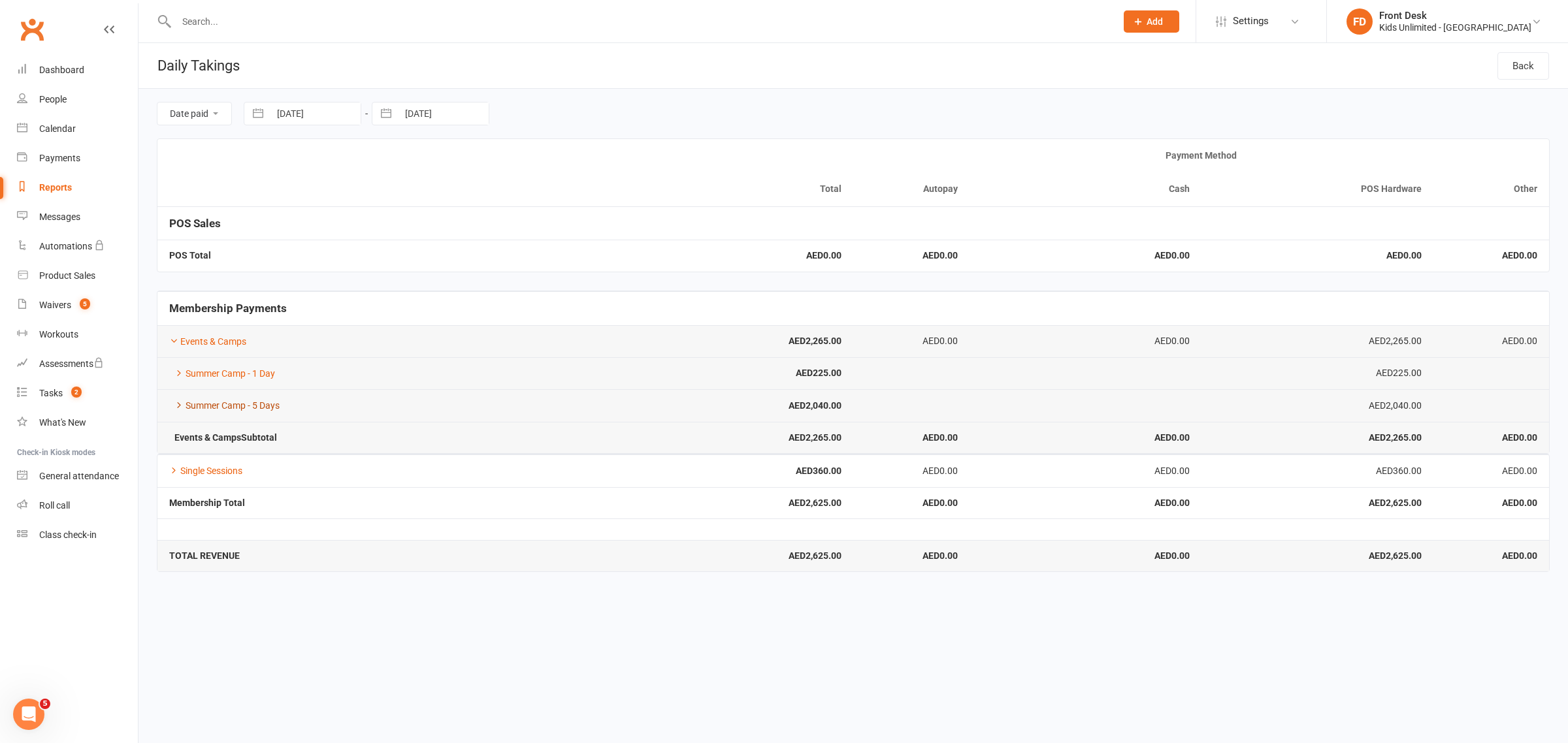
click at [216, 407] on link "Summer Camp - 5 Days" at bounding box center [224, 405] width 110 height 10
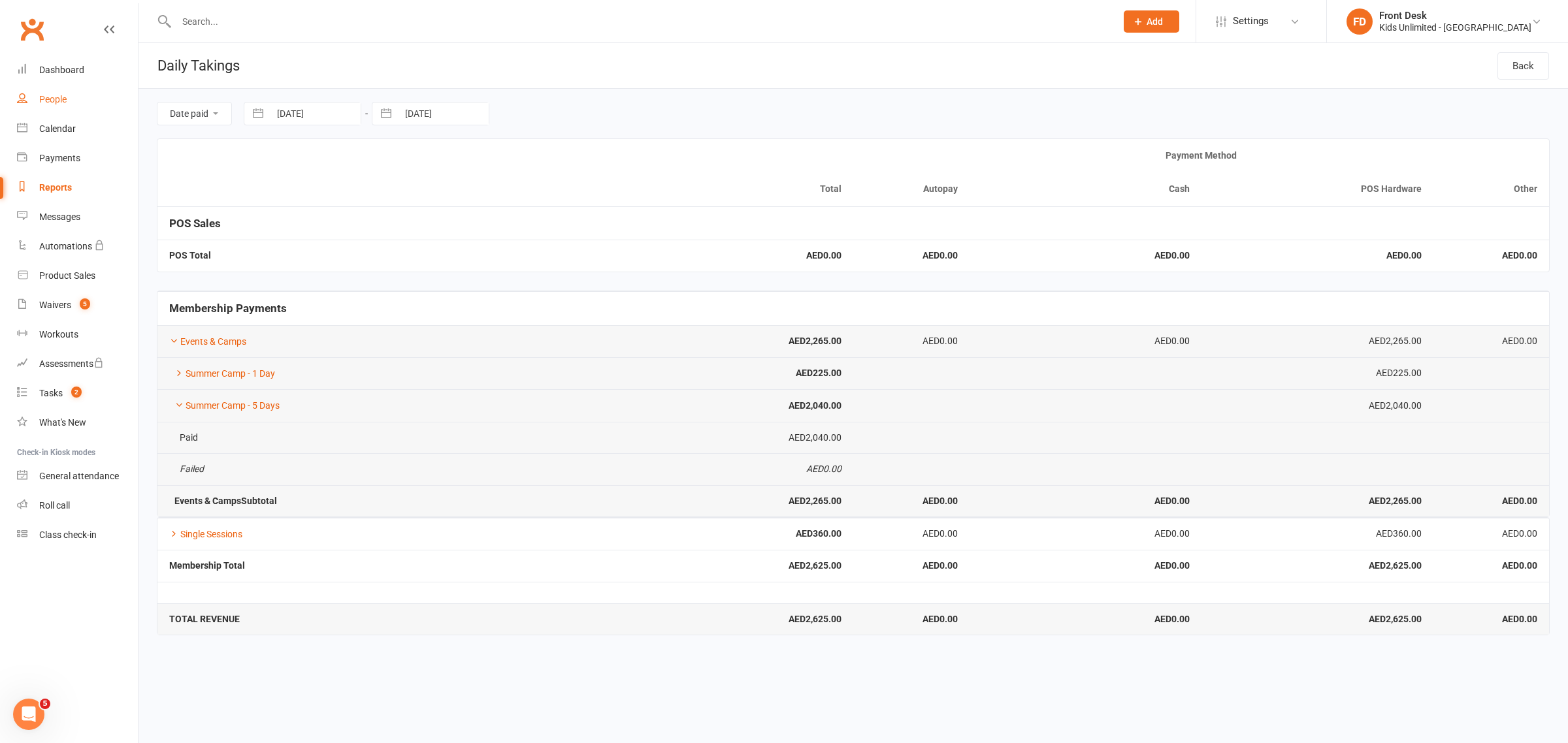
click at [44, 100] on div "People" at bounding box center [53, 99] width 27 height 10
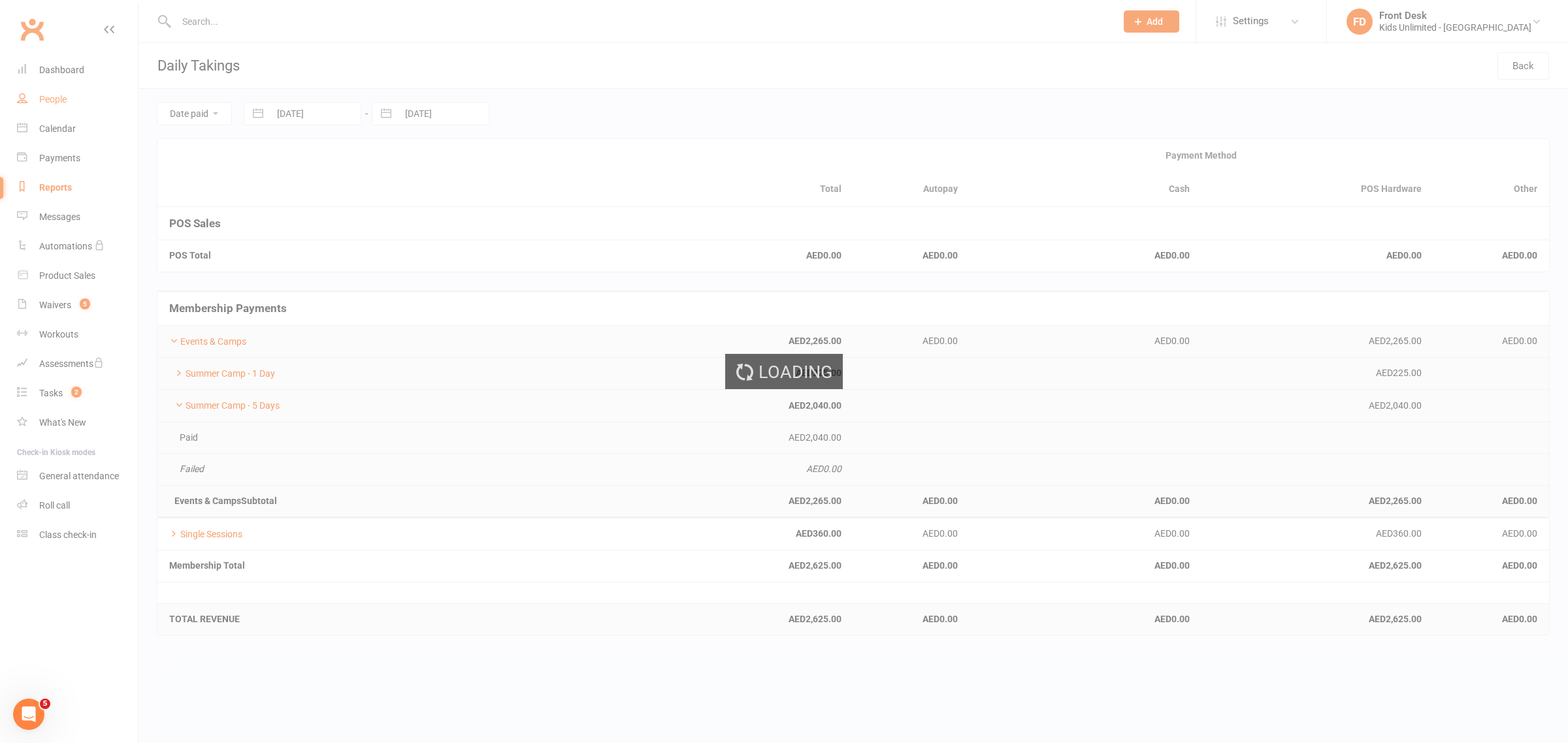
select select "100"
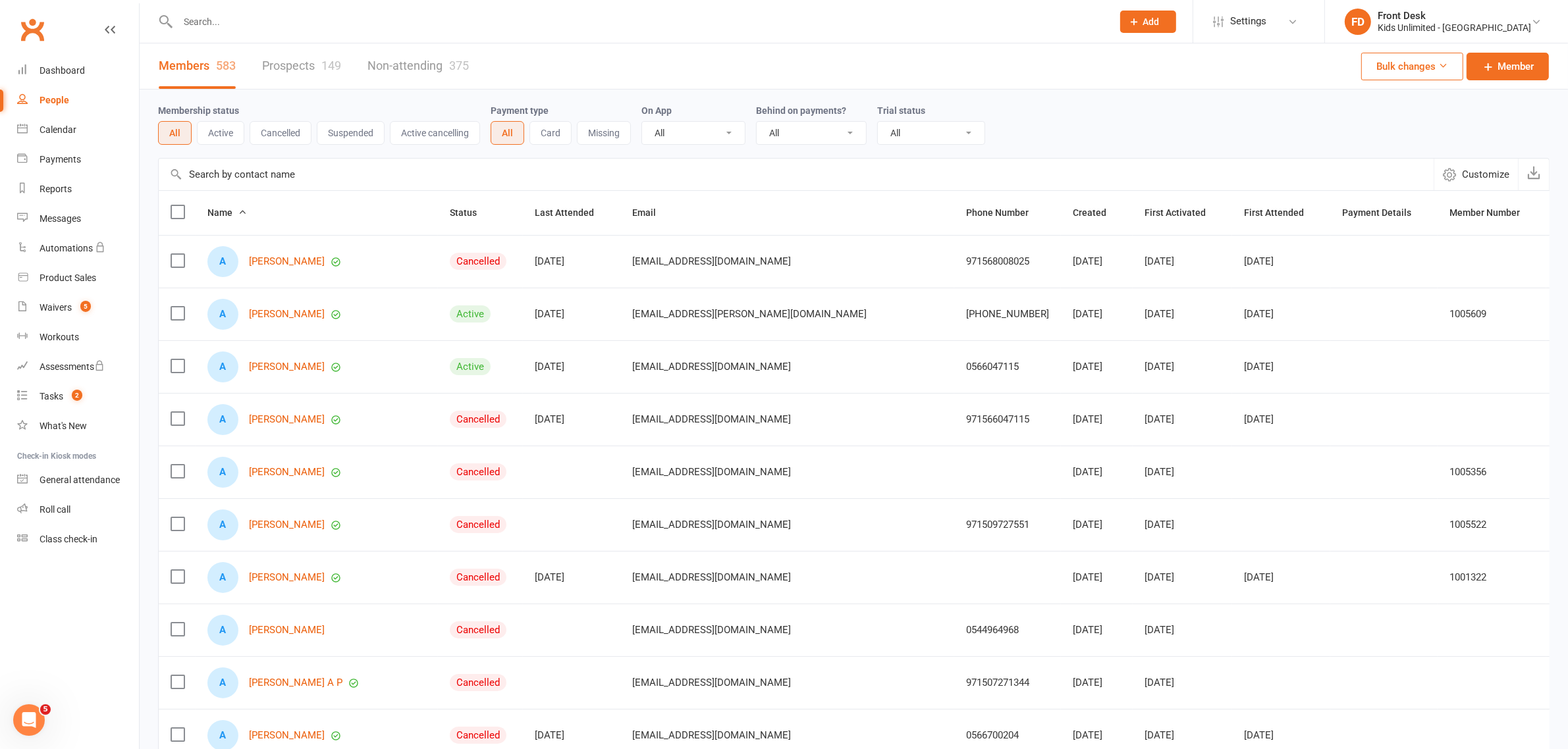
click at [297, 26] on input "text" at bounding box center [638, 21] width 929 height 19
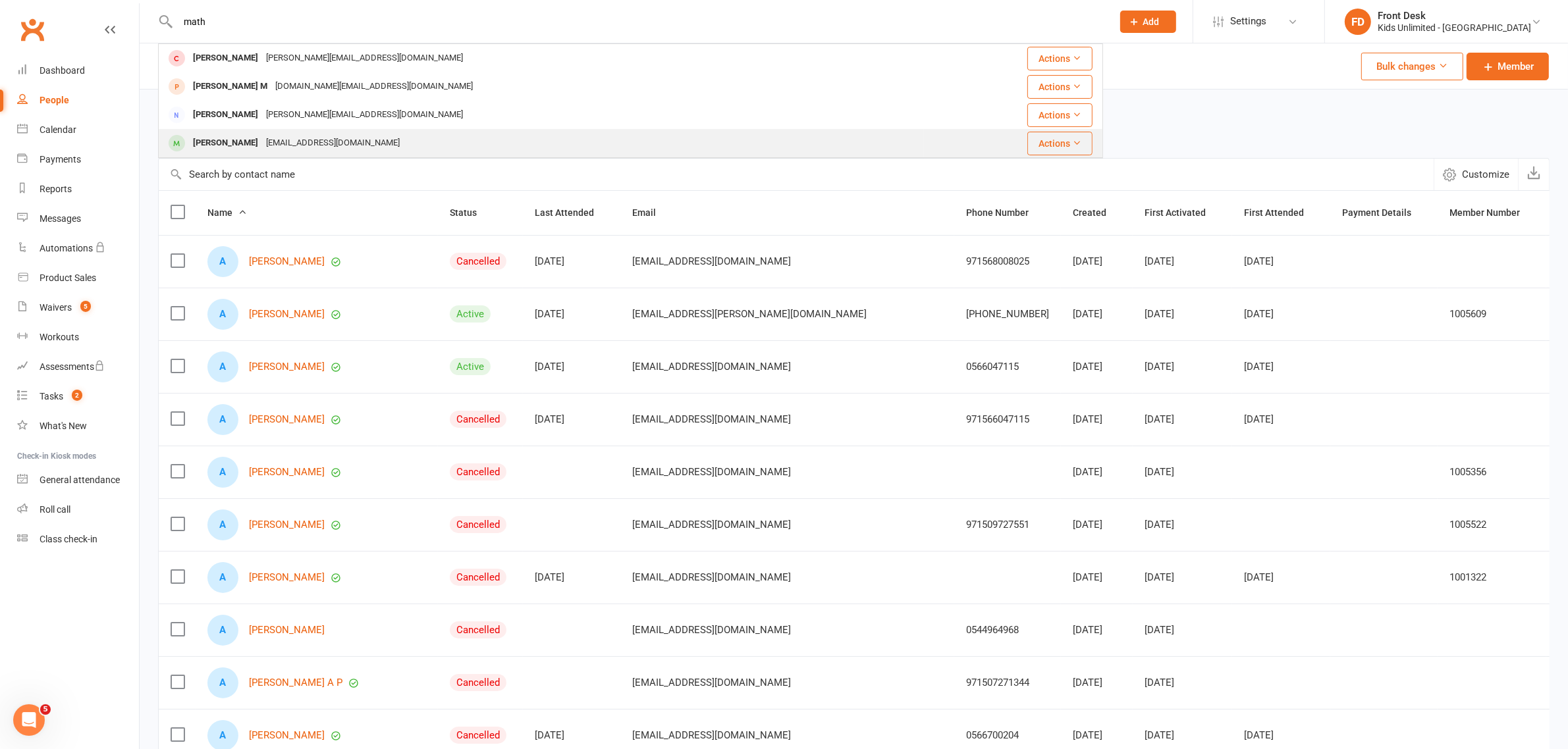
type input "math"
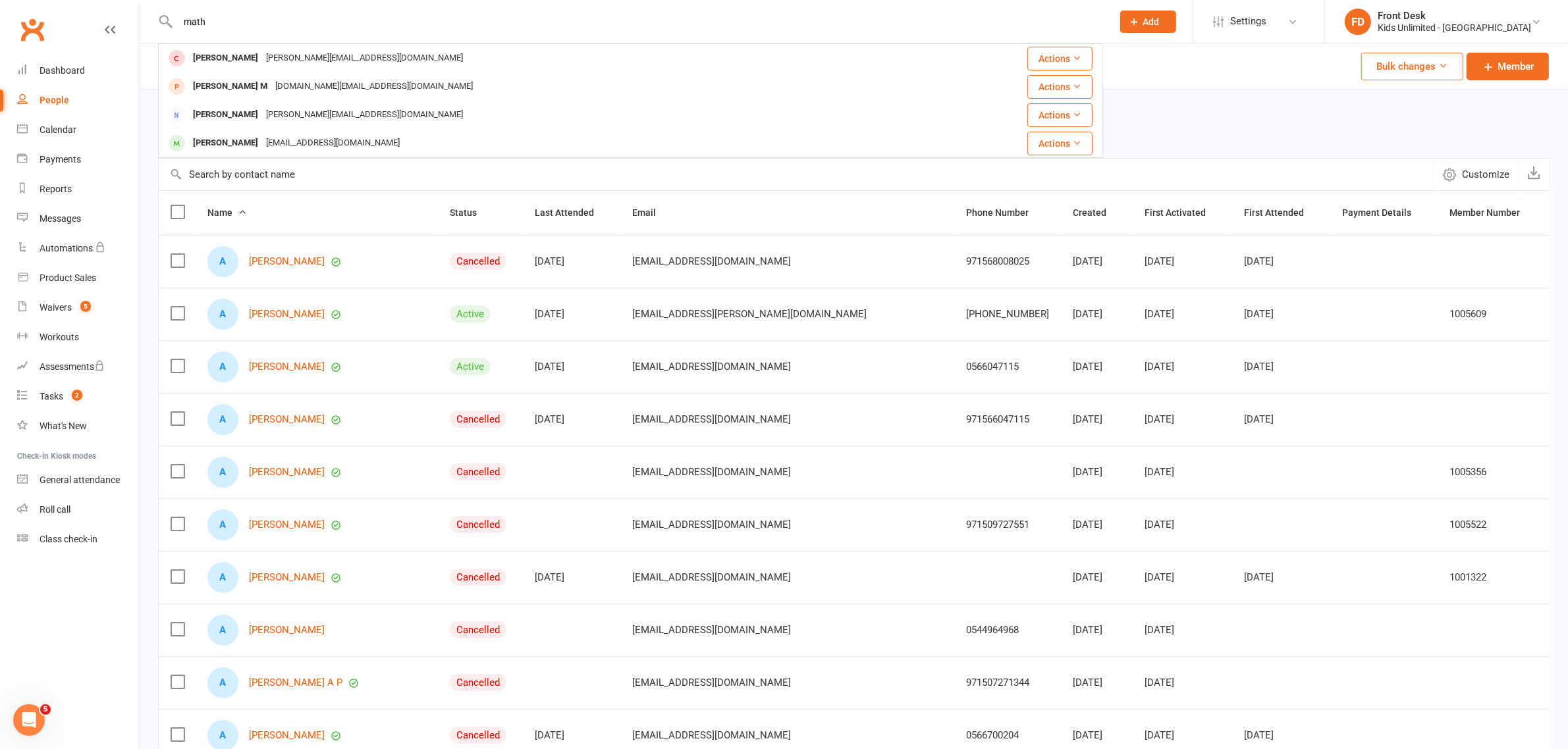
drag, startPoint x: 214, startPoint y: 139, endPoint x: 553, endPoint y: 142, distance: 339.0
click at [215, 139] on div "[PERSON_NAME]" at bounding box center [226, 143] width 73 height 19
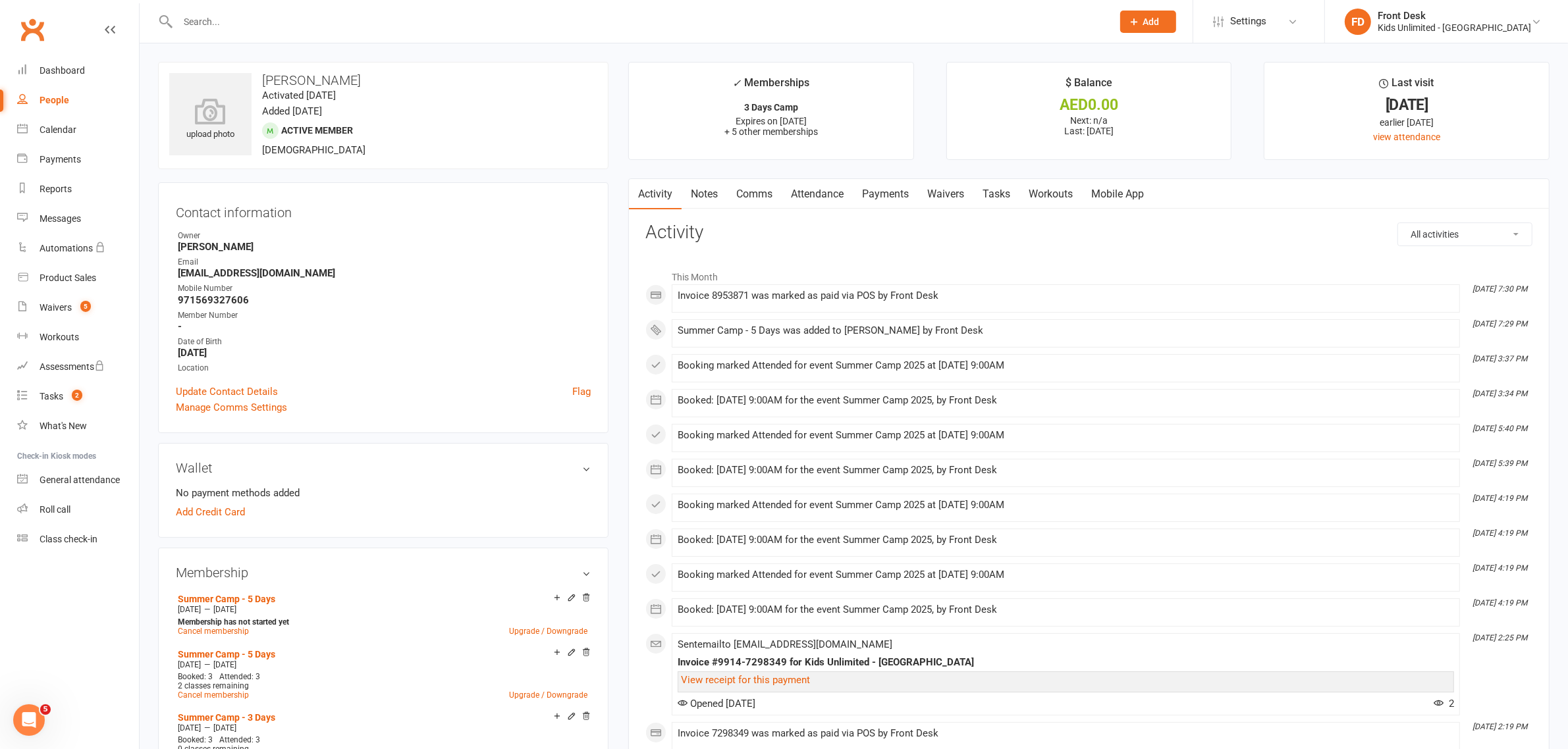
click at [860, 334] on div "Summer Camp - 5 Days was added to [PERSON_NAME] by Front Desk" at bounding box center [1065, 330] width 776 height 11
click at [888, 195] on link "Payments" at bounding box center [885, 194] width 65 height 30
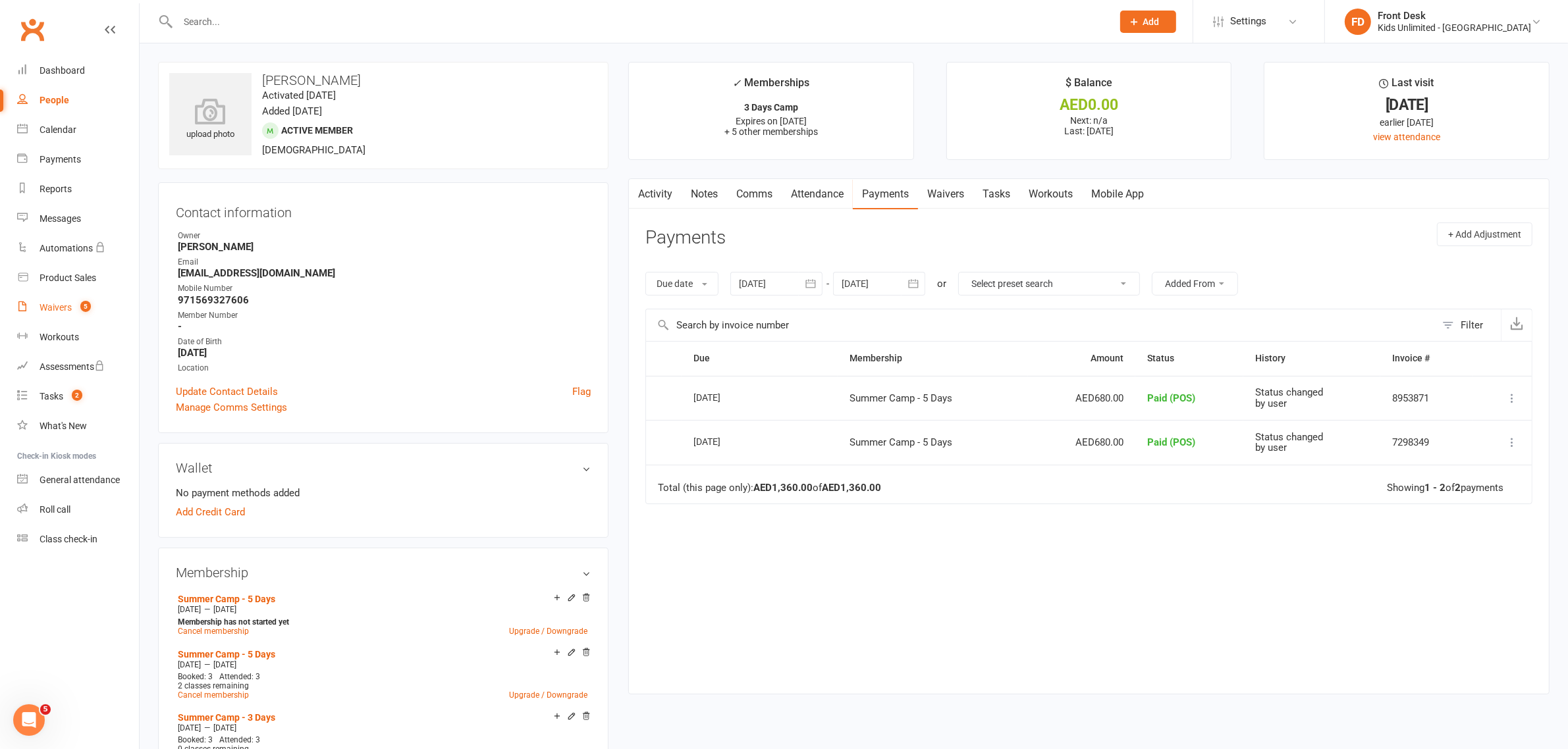
click at [37, 310] on link "Waivers 5" at bounding box center [78, 308] width 122 height 30
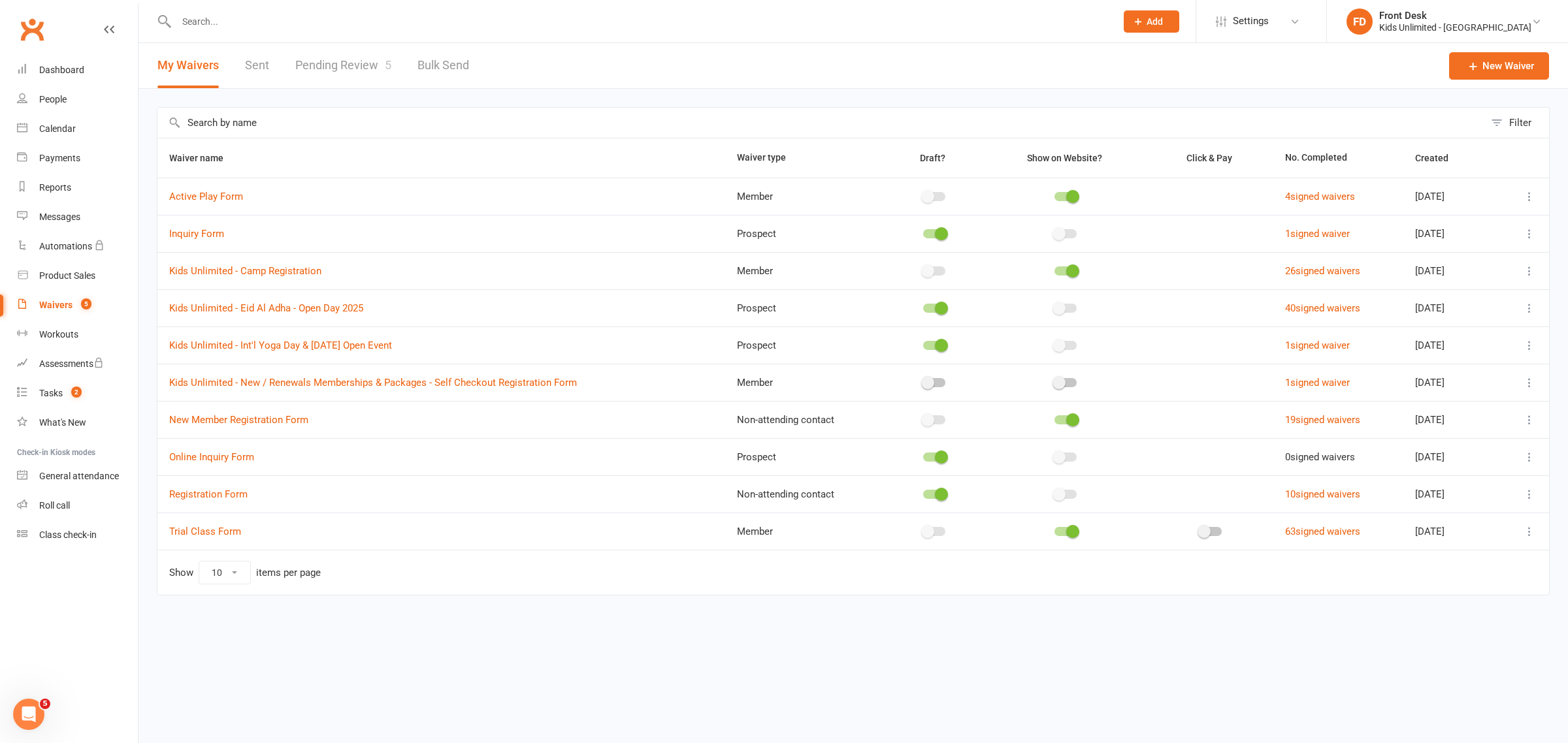
click at [348, 60] on link "Pending Review 5" at bounding box center [343, 66] width 96 height 45
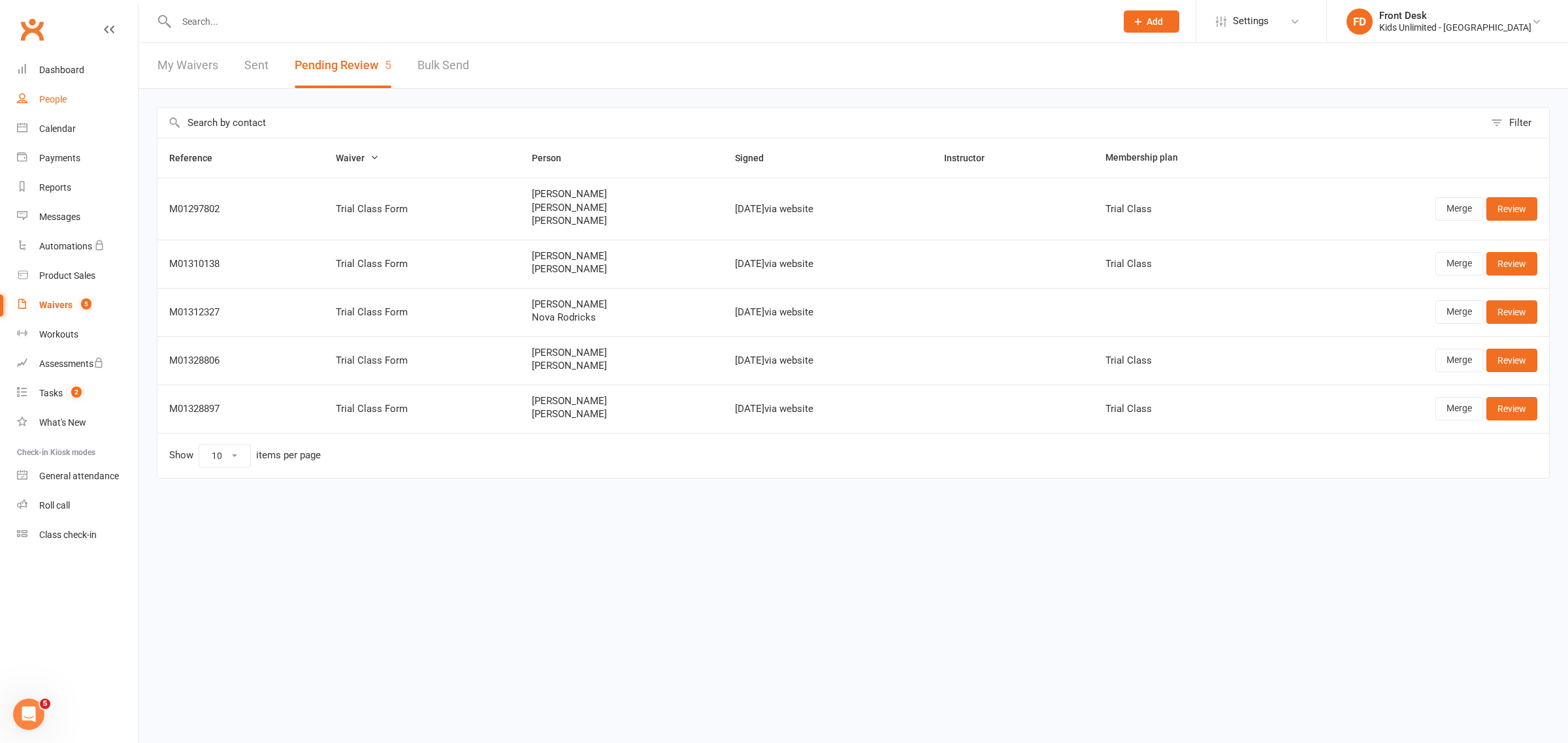
click at [57, 100] on div "People" at bounding box center [53, 99] width 27 height 10
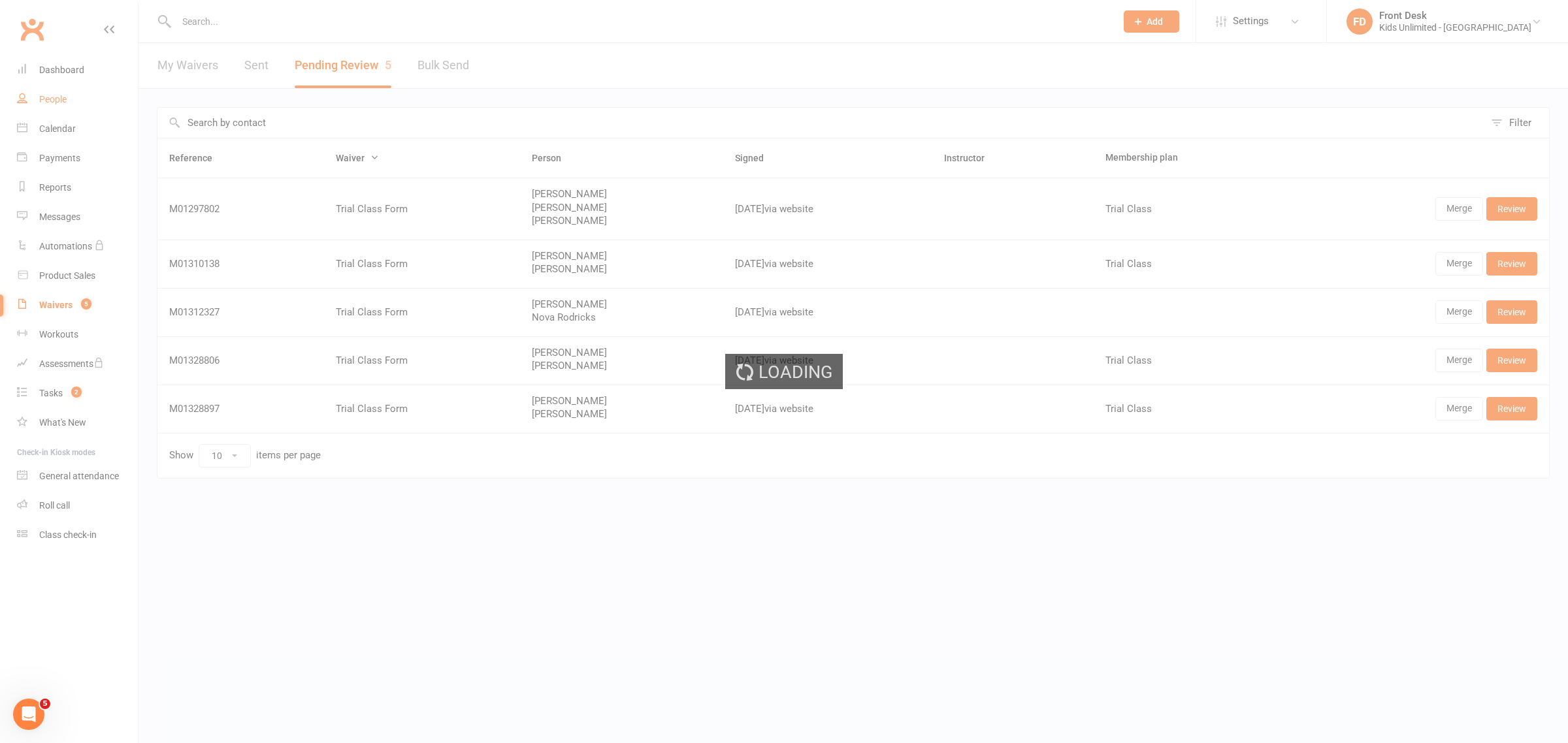
select select "100"
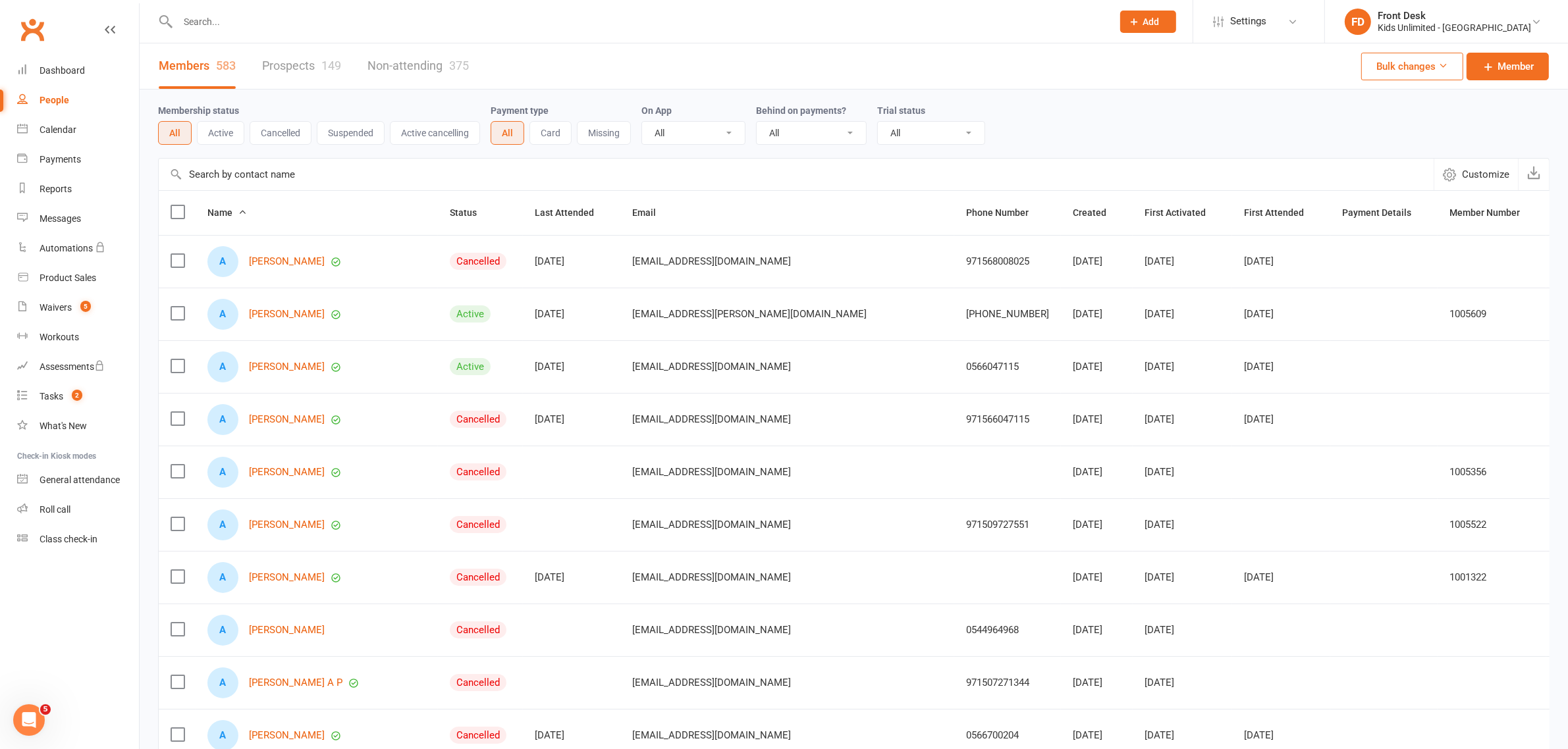
click at [511, 23] on input "text" at bounding box center [638, 21] width 929 height 19
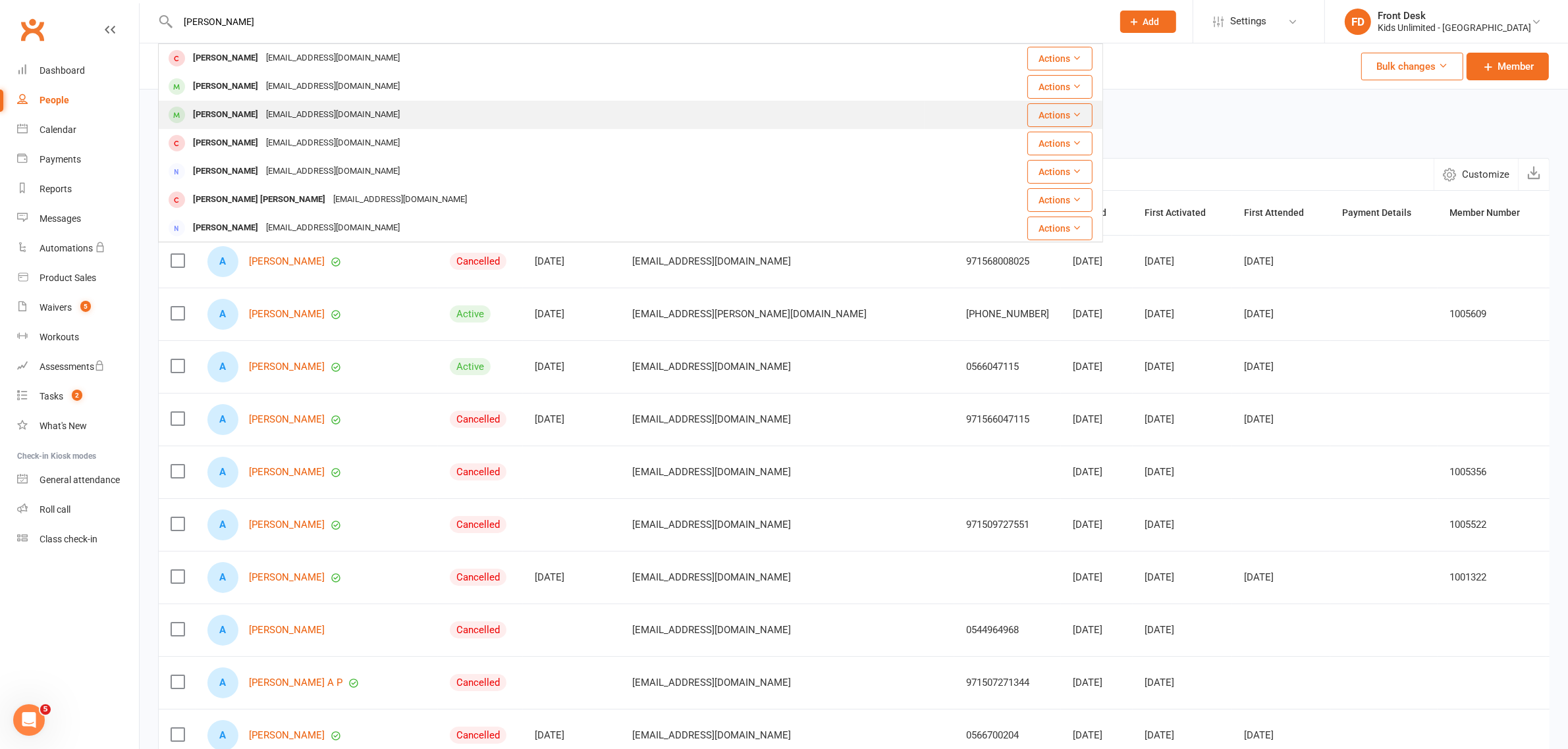
type input "[PERSON_NAME]"
click at [262, 110] on div "[EMAIL_ADDRESS][DOMAIN_NAME]" at bounding box center [333, 115] width 141 height 19
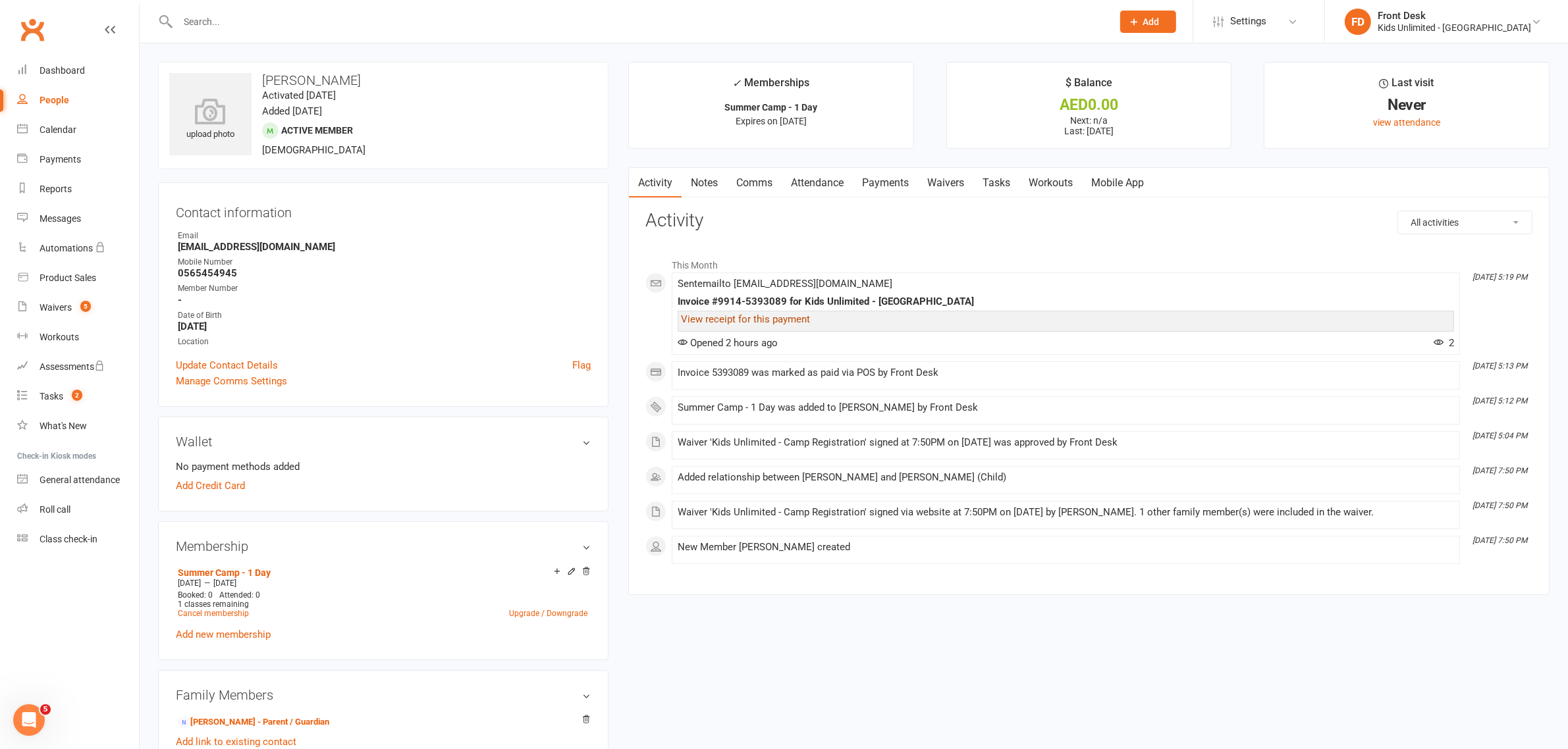
click at [801, 320] on link "View receipt for this payment" at bounding box center [745, 319] width 129 height 12
click at [54, 185] on div "Reports" at bounding box center [55, 188] width 32 height 10
select select "100"
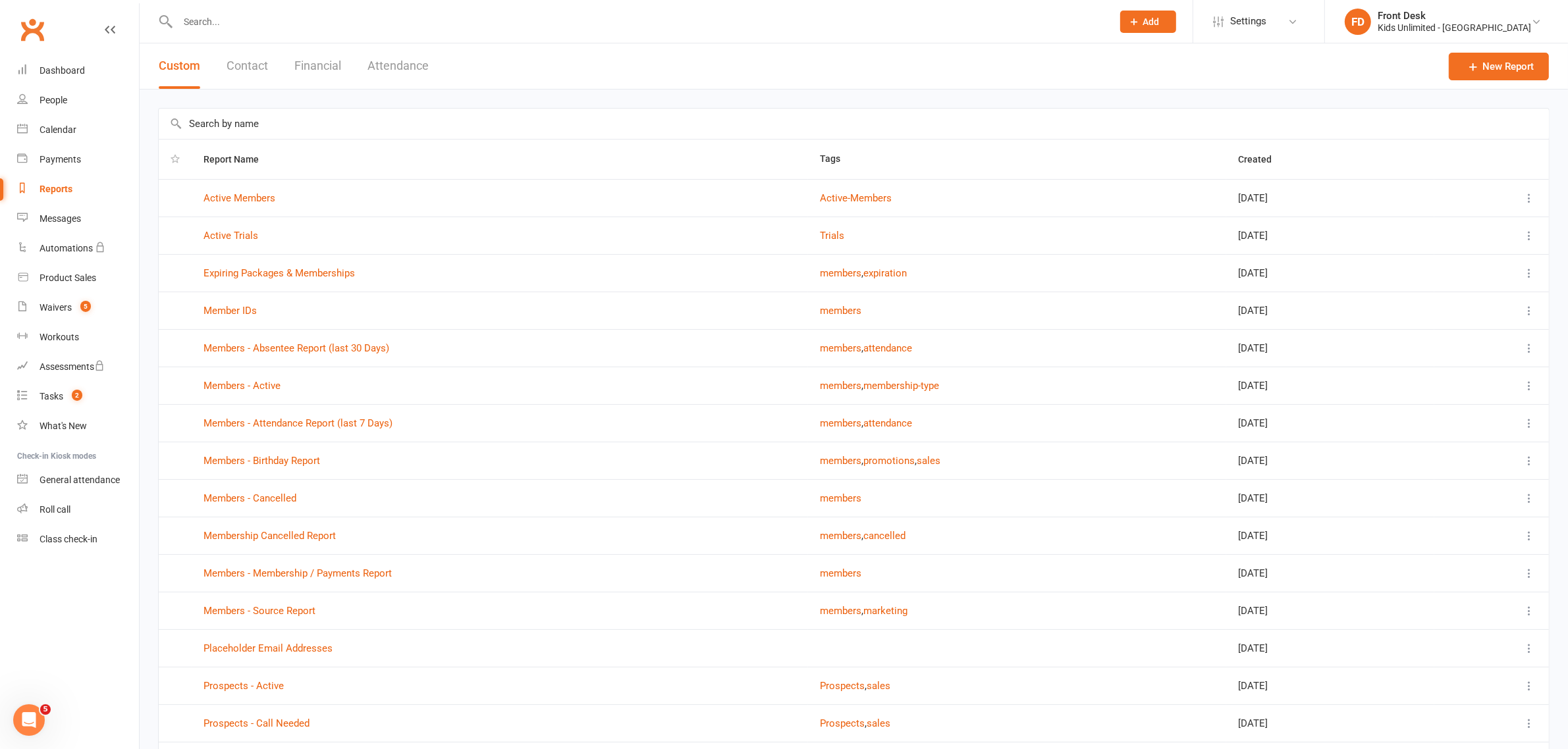
click at [308, 54] on button "Financial" at bounding box center [318, 66] width 47 height 46
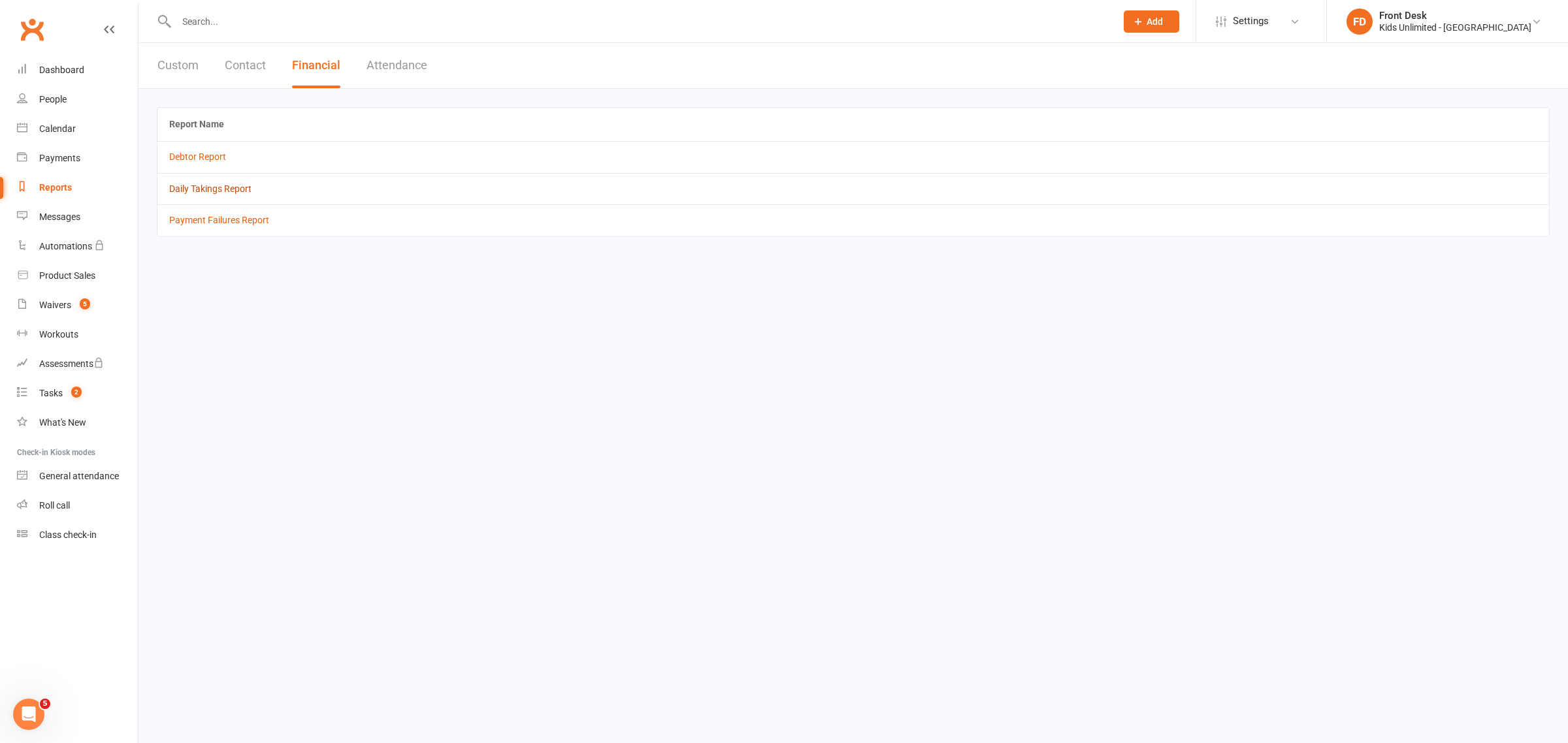
click at [231, 193] on link "Daily Takings Report" at bounding box center [210, 188] width 82 height 10
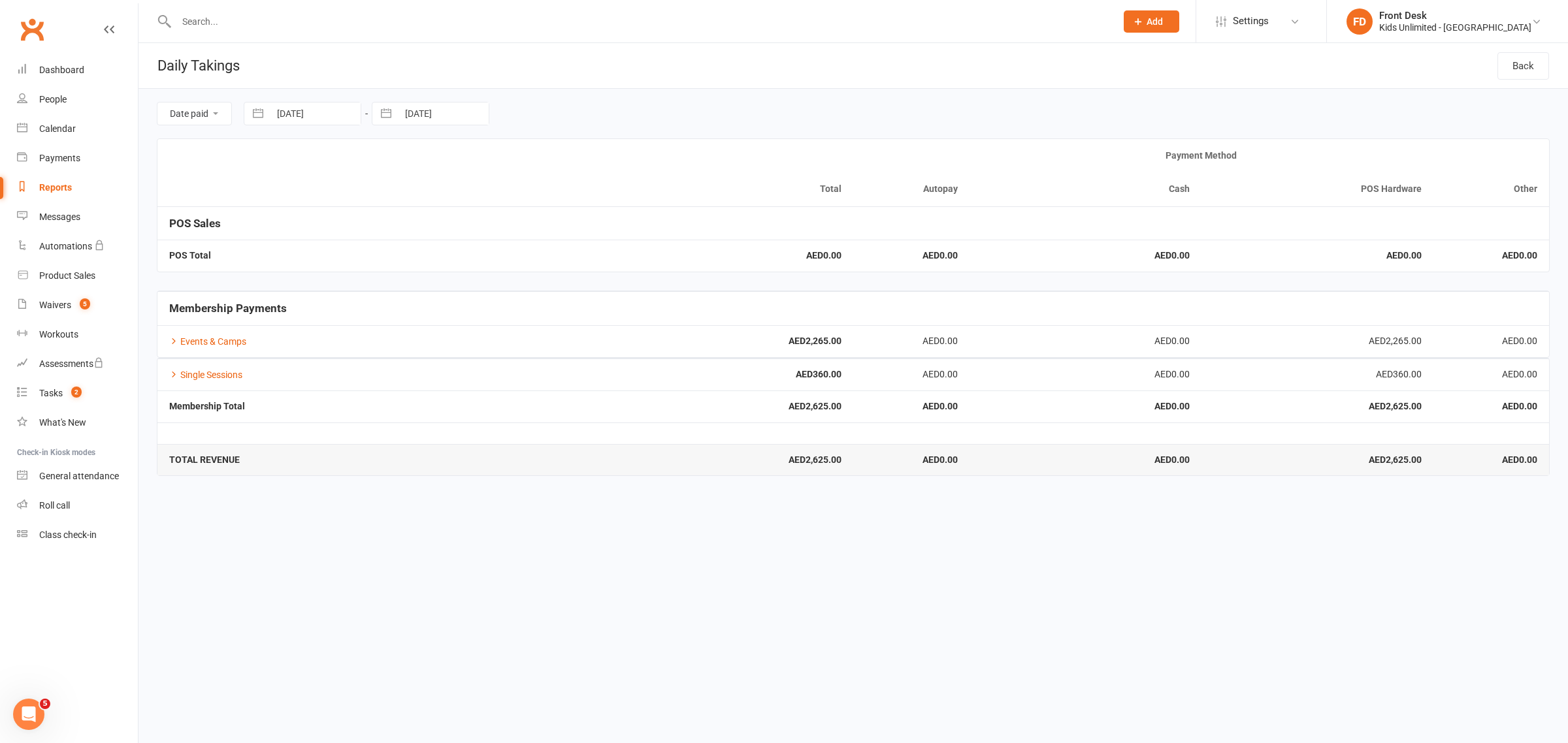
click at [52, 191] on div "Reports" at bounding box center [55, 187] width 33 height 10
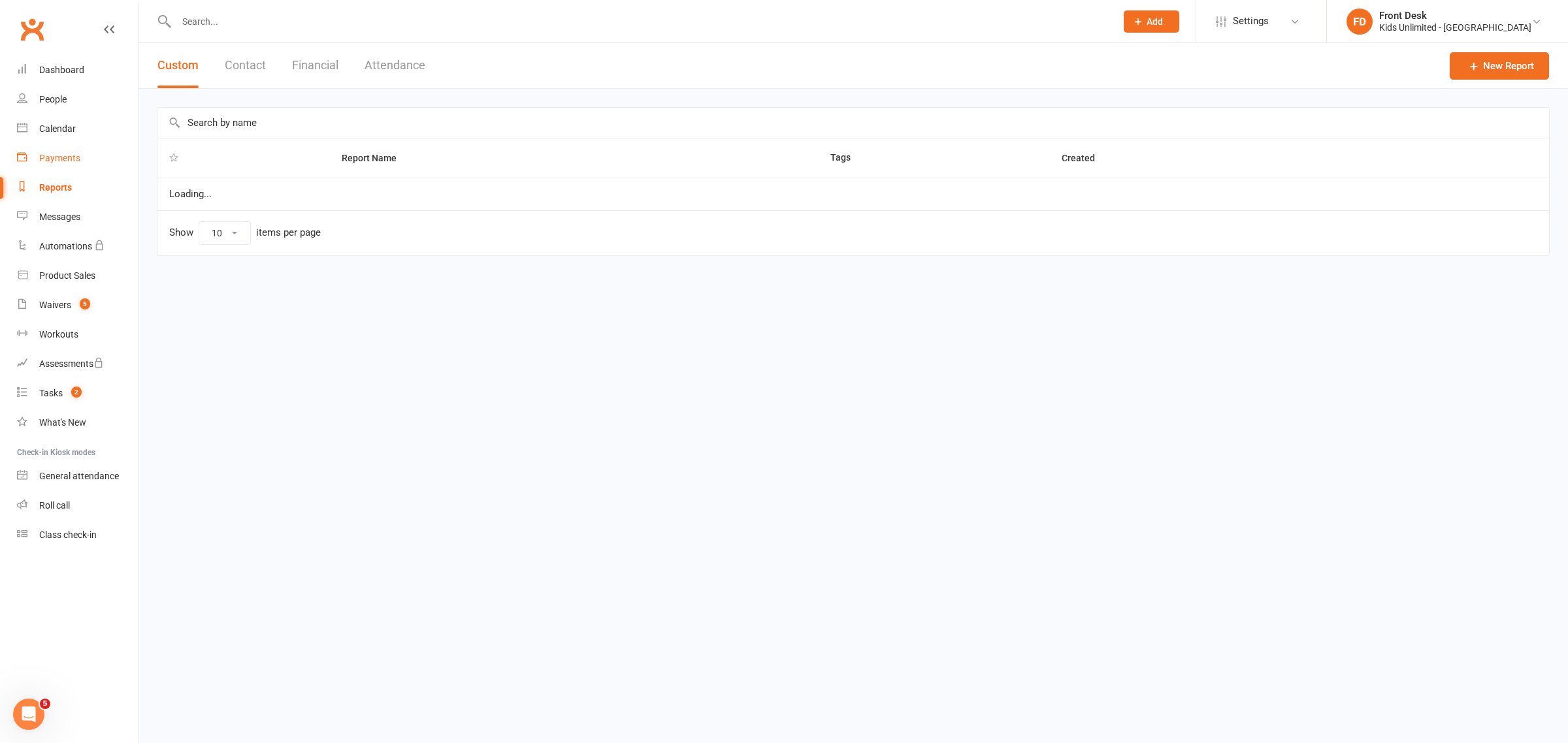
select select "100"
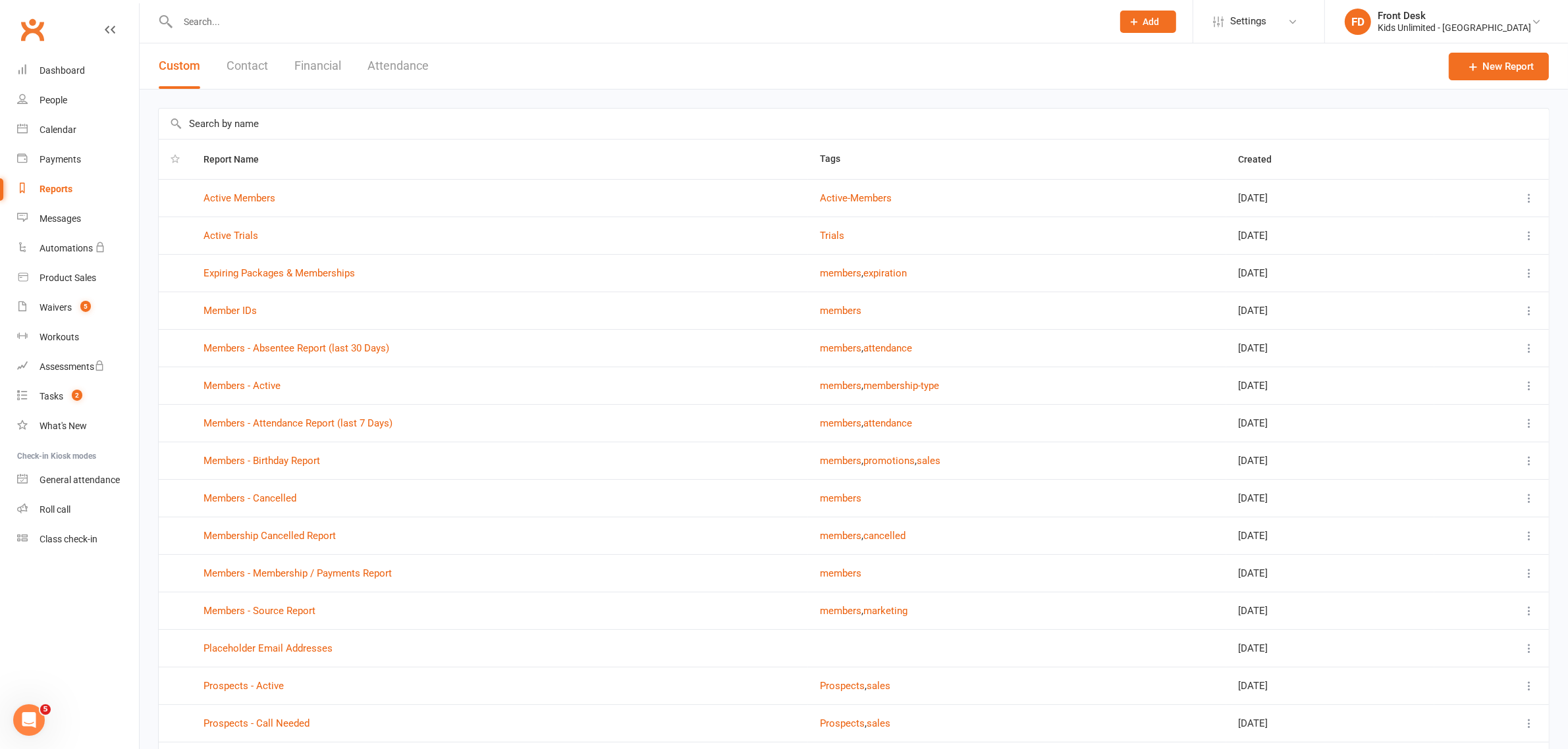
click at [393, 58] on button "Attendance" at bounding box center [398, 66] width 61 height 46
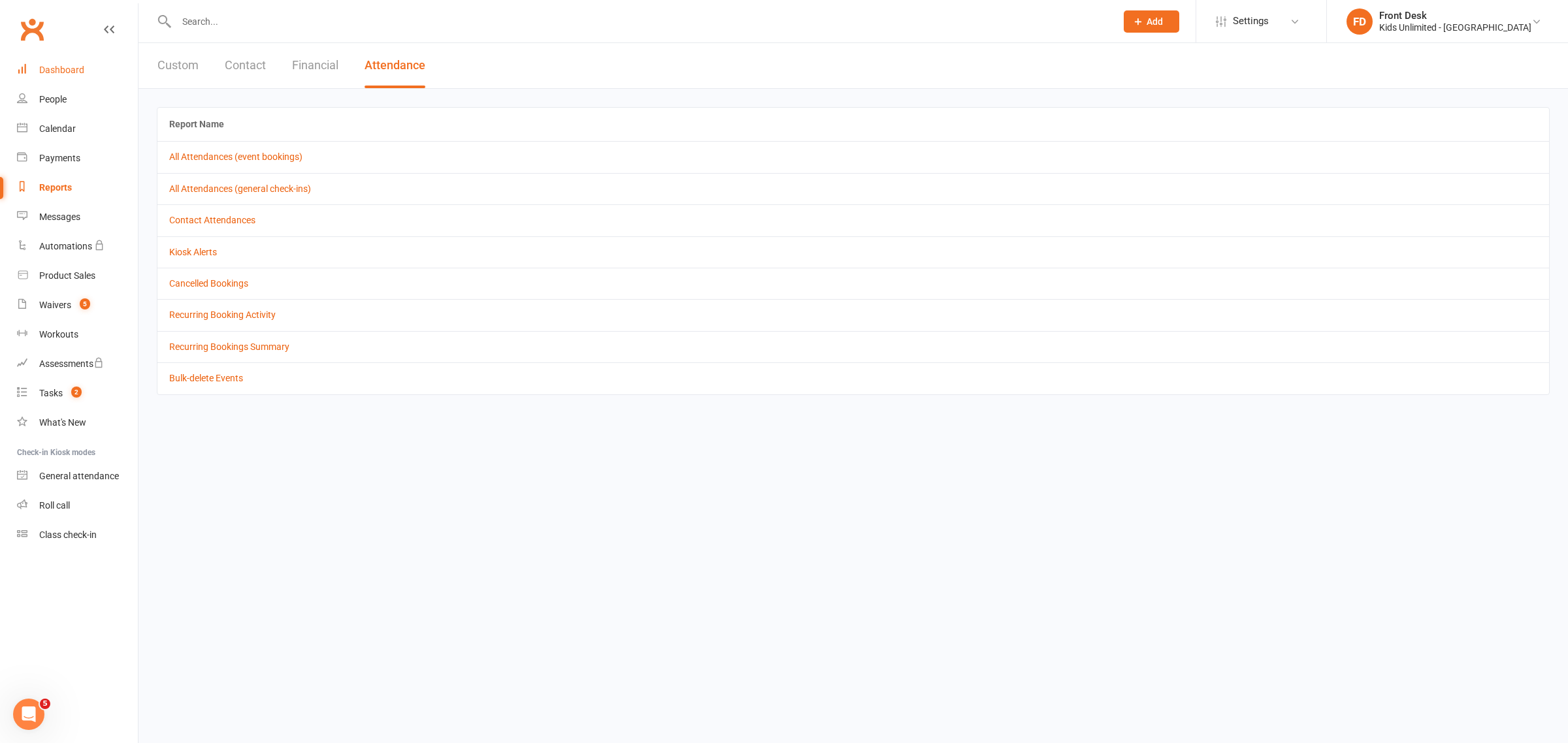
click at [73, 73] on div "Dashboard" at bounding box center [62, 69] width 45 height 10
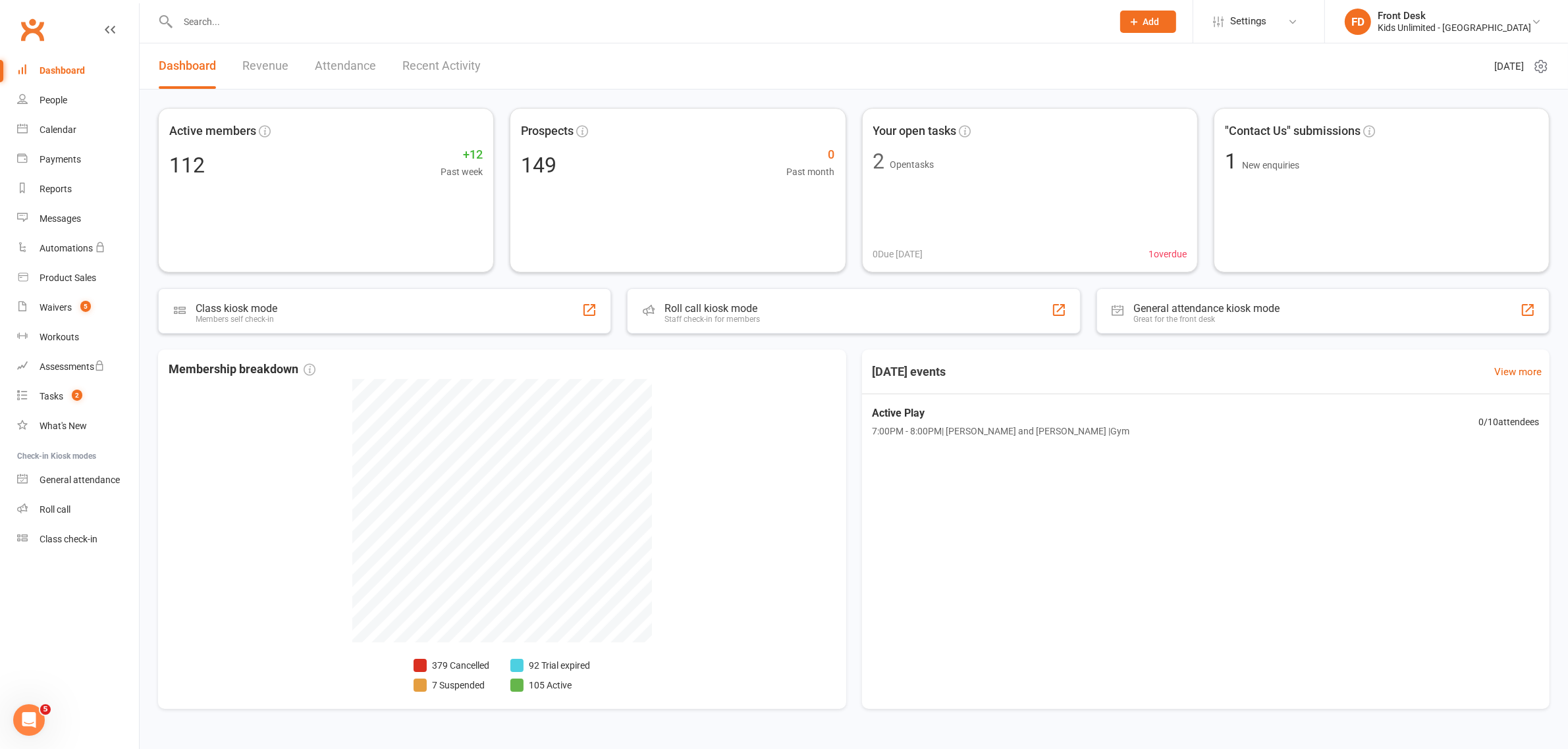
click at [253, 67] on link "Revenue" at bounding box center [265, 66] width 46 height 46
